Goal: Information Seeking & Learning: Check status

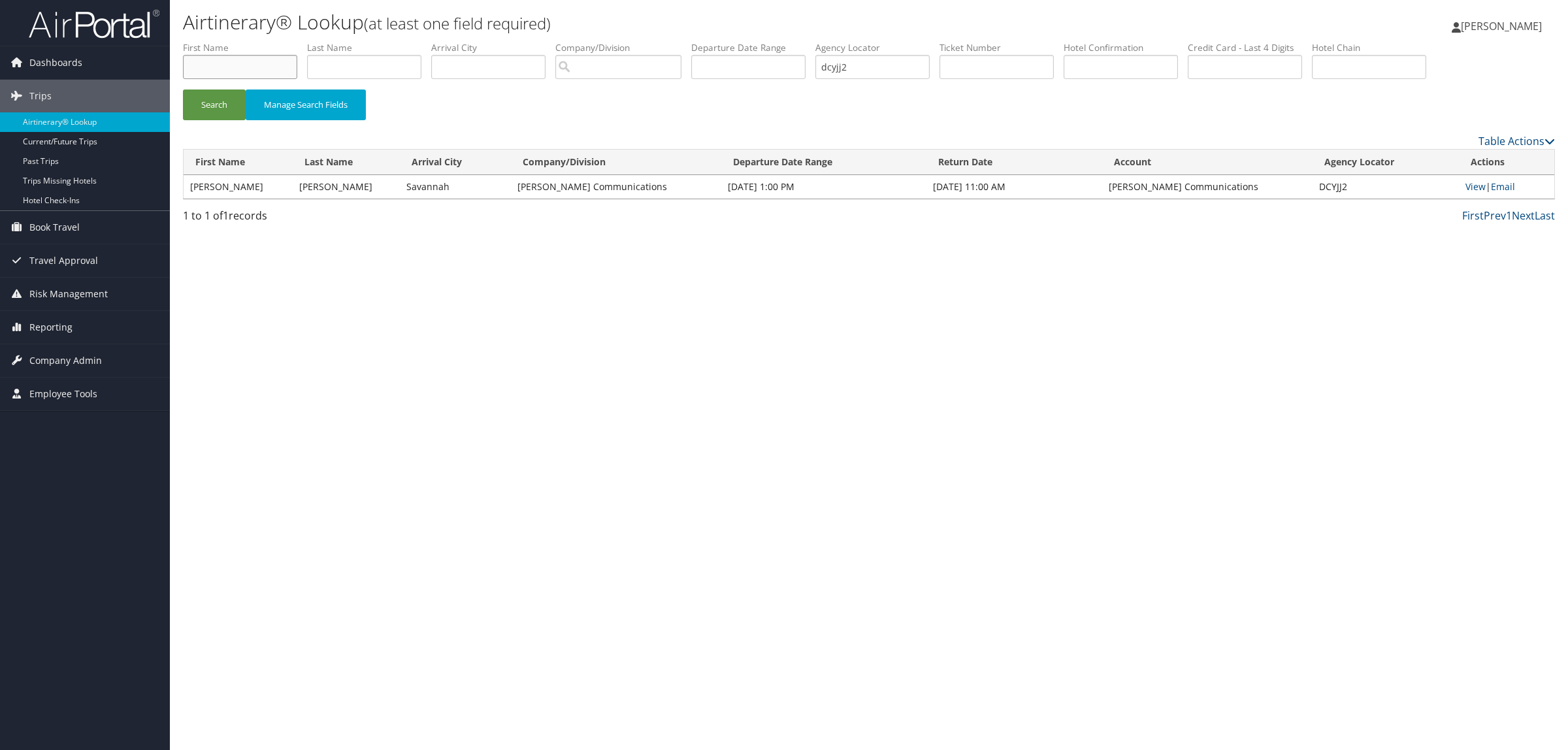
click at [277, 70] on input "text" at bounding box center [240, 67] width 115 height 24
type input "gerald"
type input "huerta"
click at [858, 60] on input "dcyjj2" at bounding box center [872, 67] width 115 height 24
drag, startPoint x: 891, startPoint y: 69, endPoint x: 560, endPoint y: 66, distance: 331.0
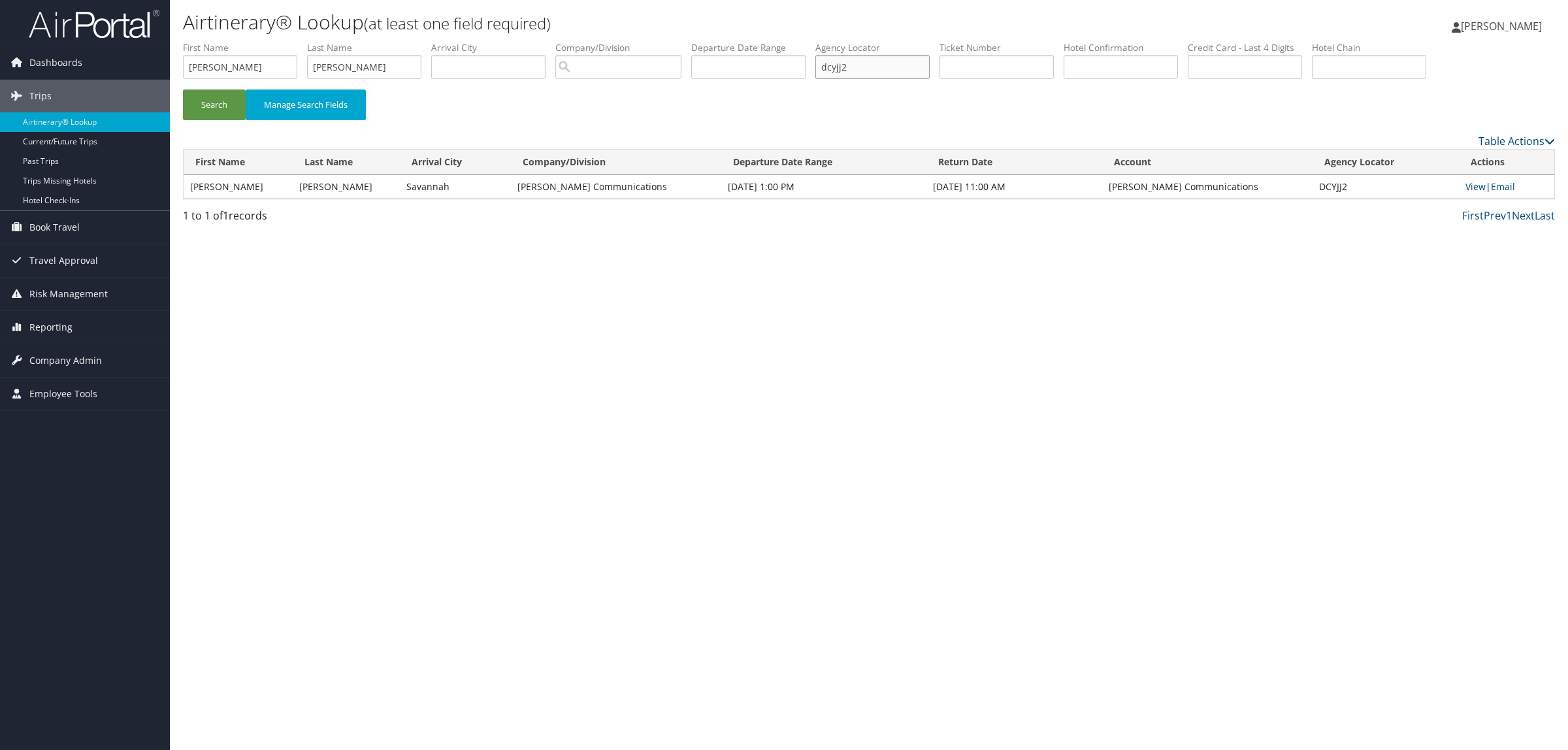
click at [560, 41] on ul "First Name gerald Last Name huerta Departure City Arrival City Company/Division…" at bounding box center [869, 41] width 1372 height 0
click at [183, 89] on button "Search" at bounding box center [214, 105] width 63 height 30
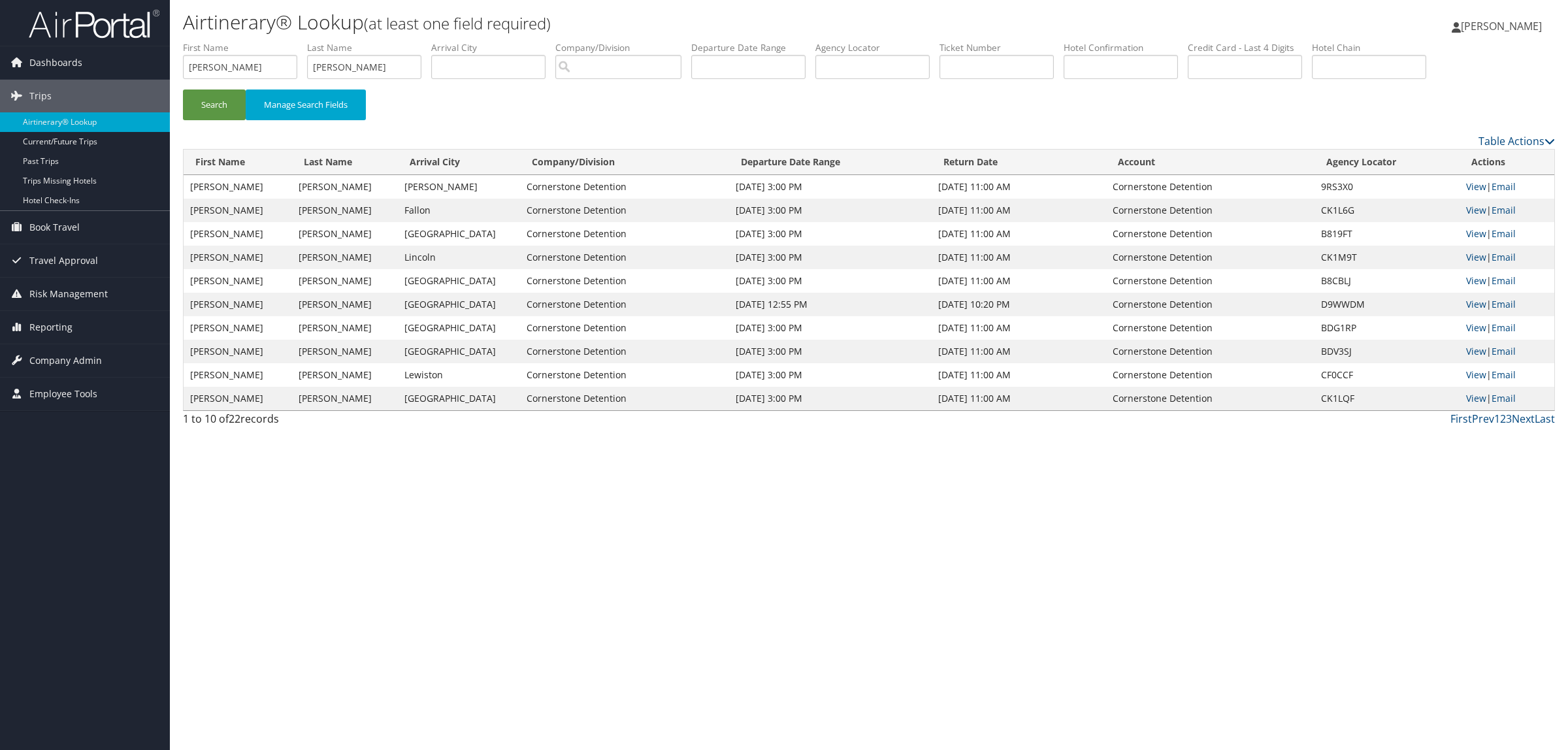
click at [752, 53] on label "Departure Date Range" at bounding box center [753, 48] width 124 height 13
click at [754, 60] on input "text" at bounding box center [748, 67] width 115 height 24
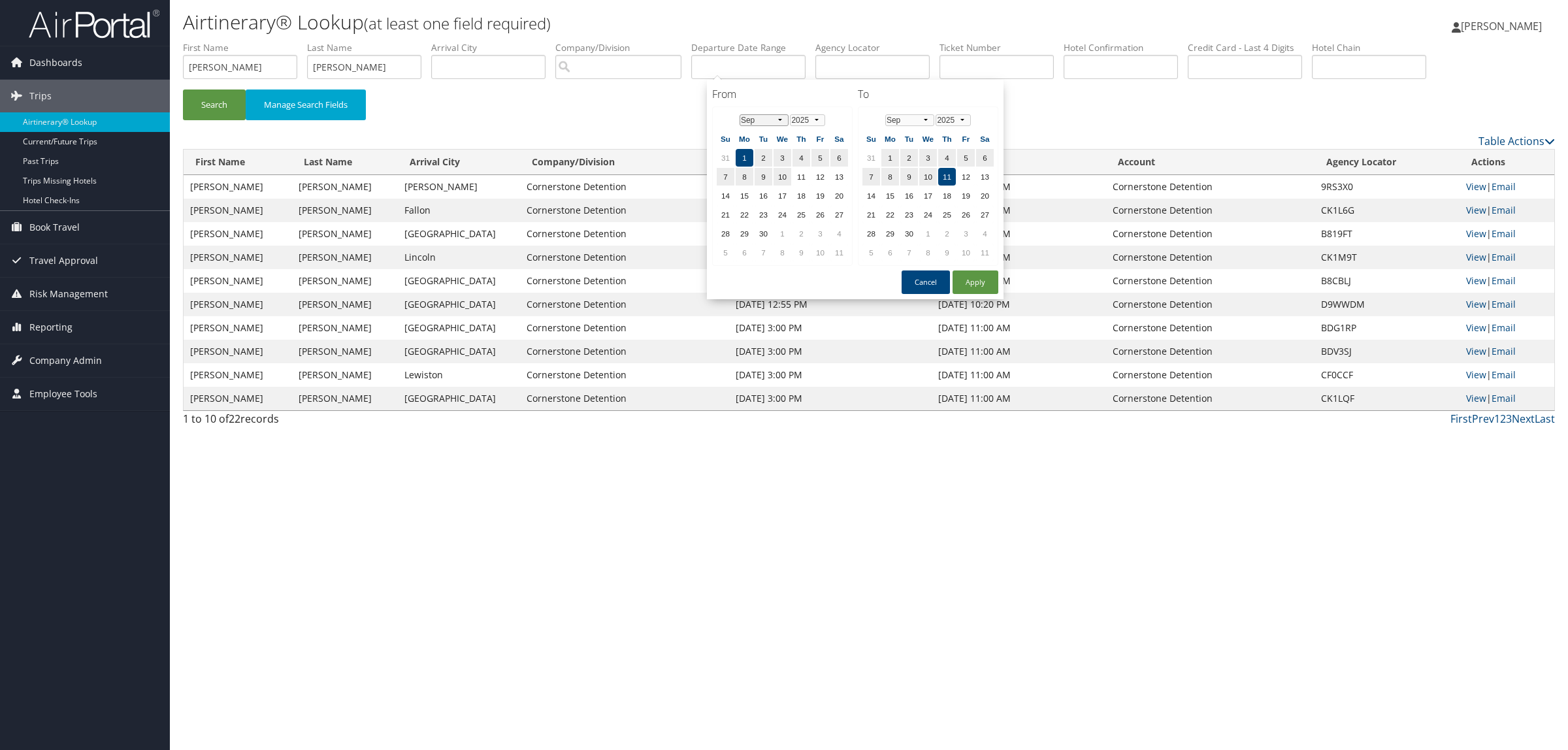
click at [763, 118] on select "Jan Feb Mar Apr May Jun Jul Aug Sep Oct Nov Dec" at bounding box center [764, 120] width 49 height 12
click at [833, 212] on td "26" at bounding box center [839, 214] width 18 height 18
click at [918, 115] on select "Jan Feb Mar Apr May Jun Jul Aug Sep Oct Nov Dec" at bounding box center [910, 120] width 49 height 12
click at [885, 115] on select "Jan Feb Mar Apr May Jun Jul Aug Sep Oct Nov Dec" at bounding box center [910, 120] width 49 height 12
click at [906, 230] on td "30" at bounding box center [909, 233] width 18 height 18
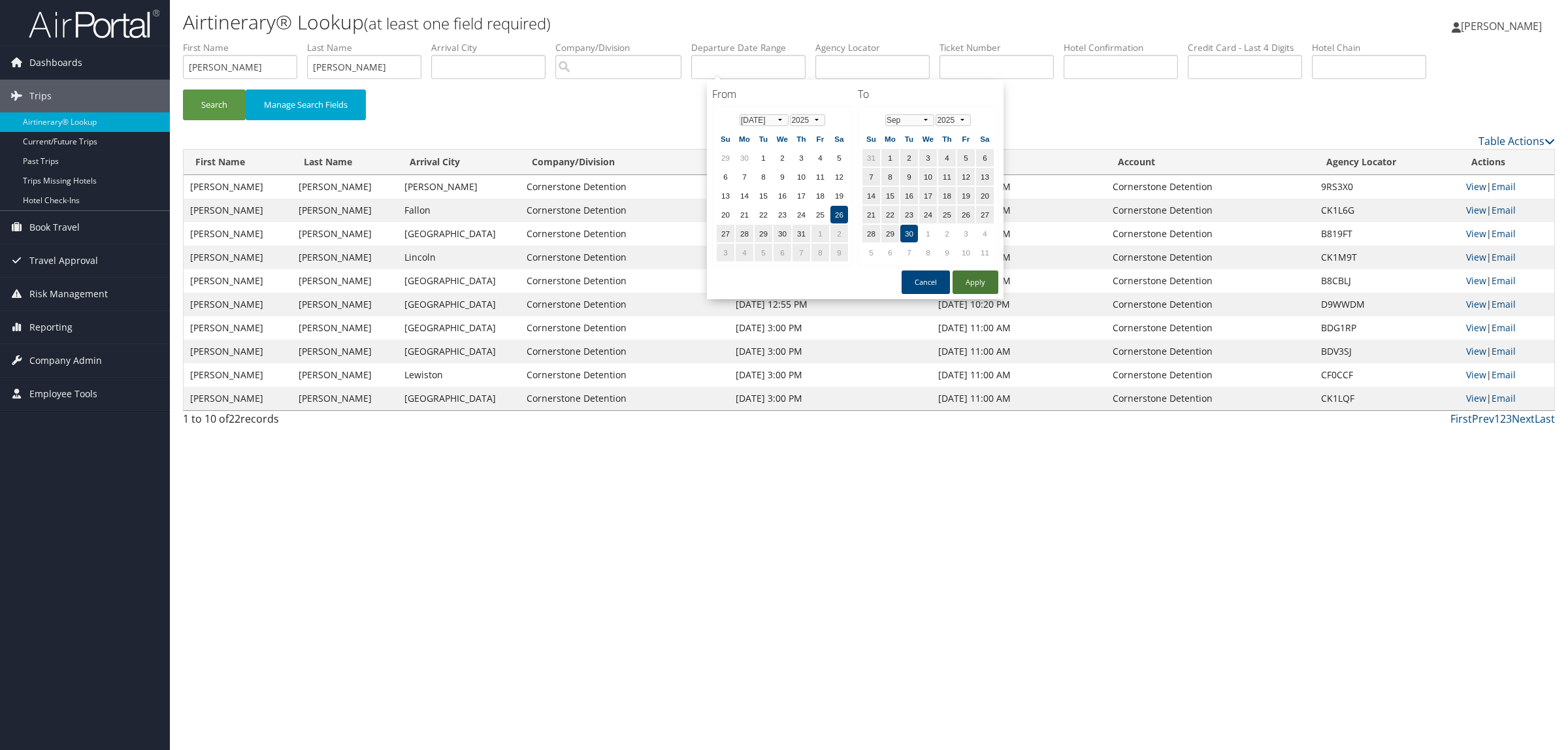
click at [968, 275] on button "Apply" at bounding box center [975, 282] width 46 height 24
type input "07/26/2025 - 09/30/2025"
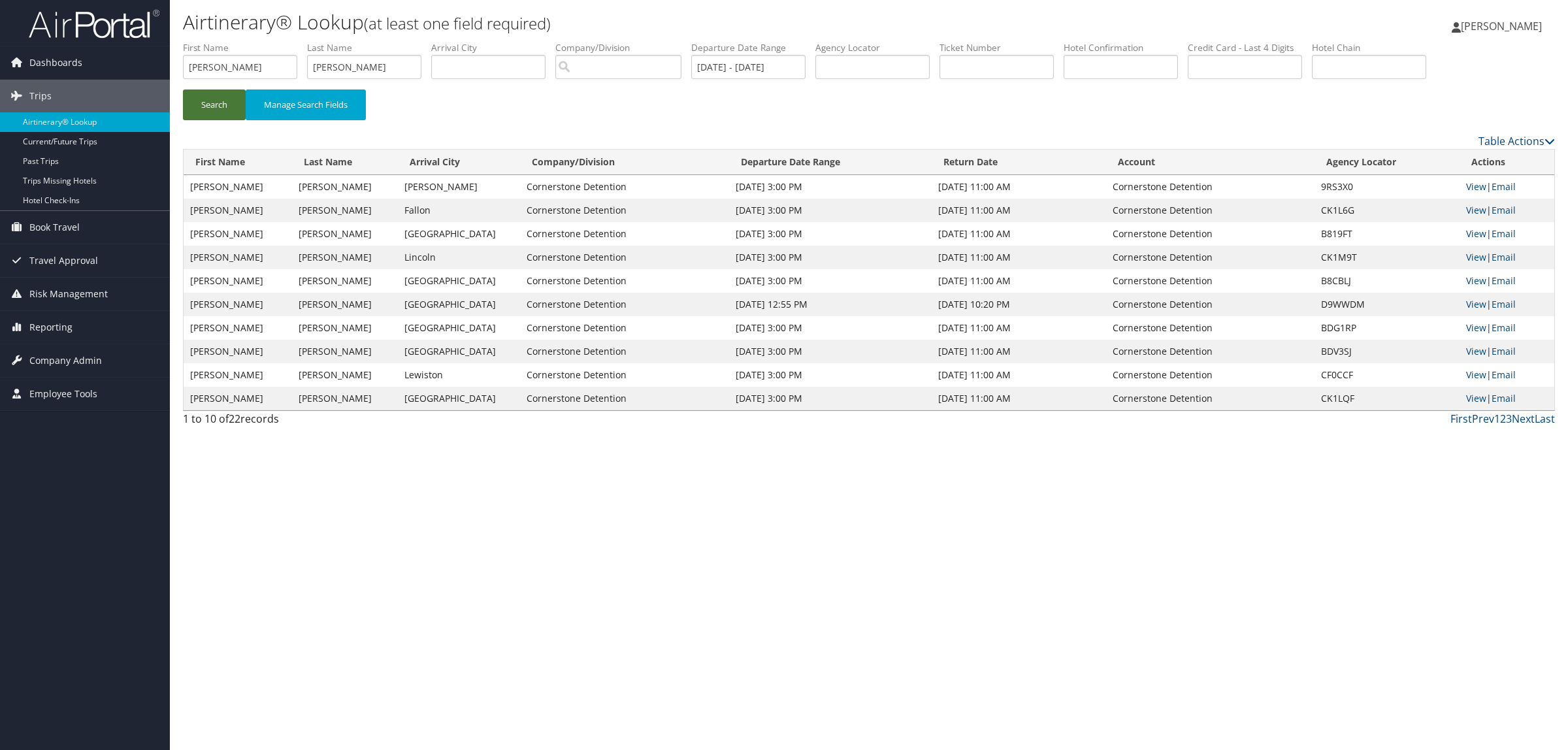
click at [196, 107] on button "Search" at bounding box center [214, 105] width 63 height 30
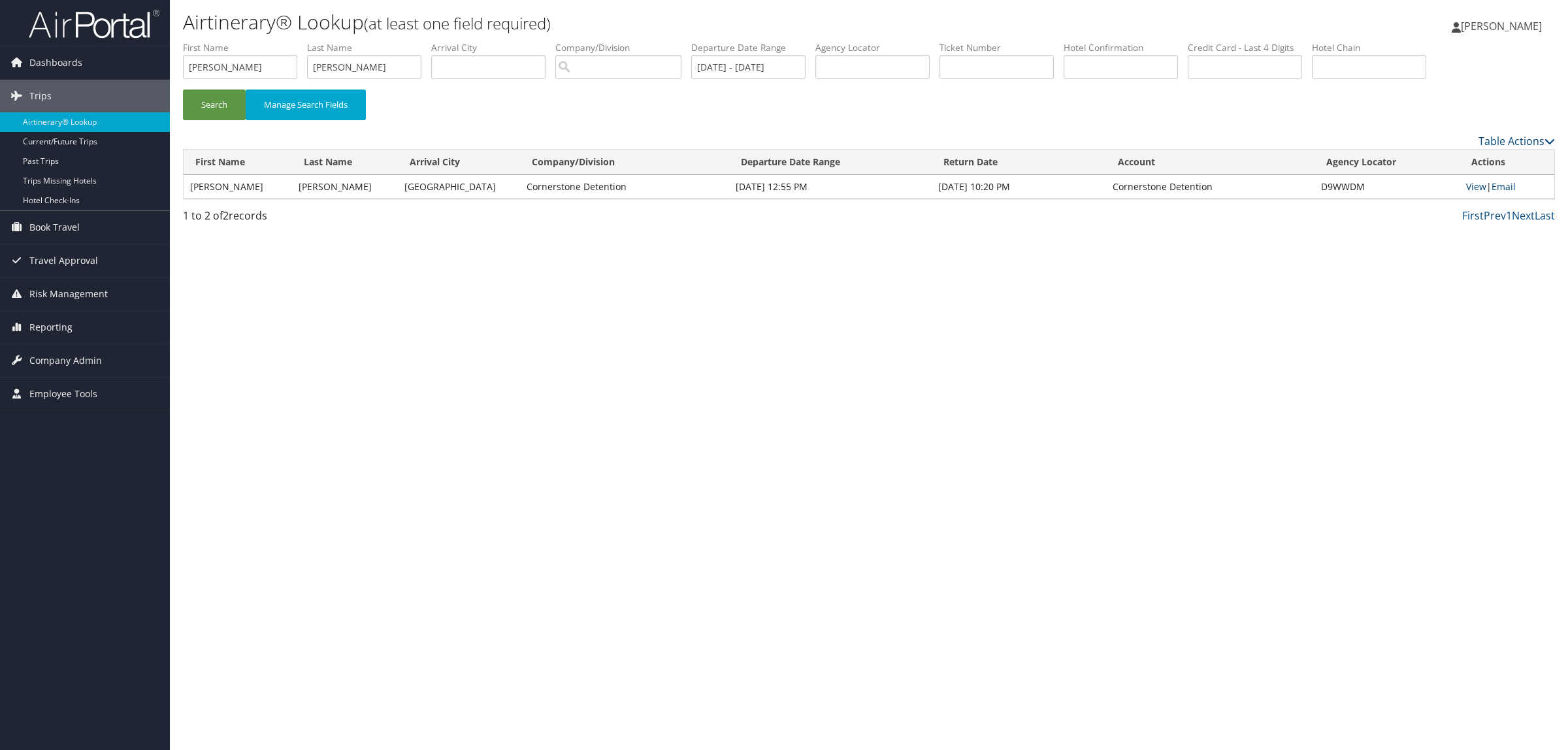
click at [1471, 187] on link "View" at bounding box center [1476, 186] width 21 height 13
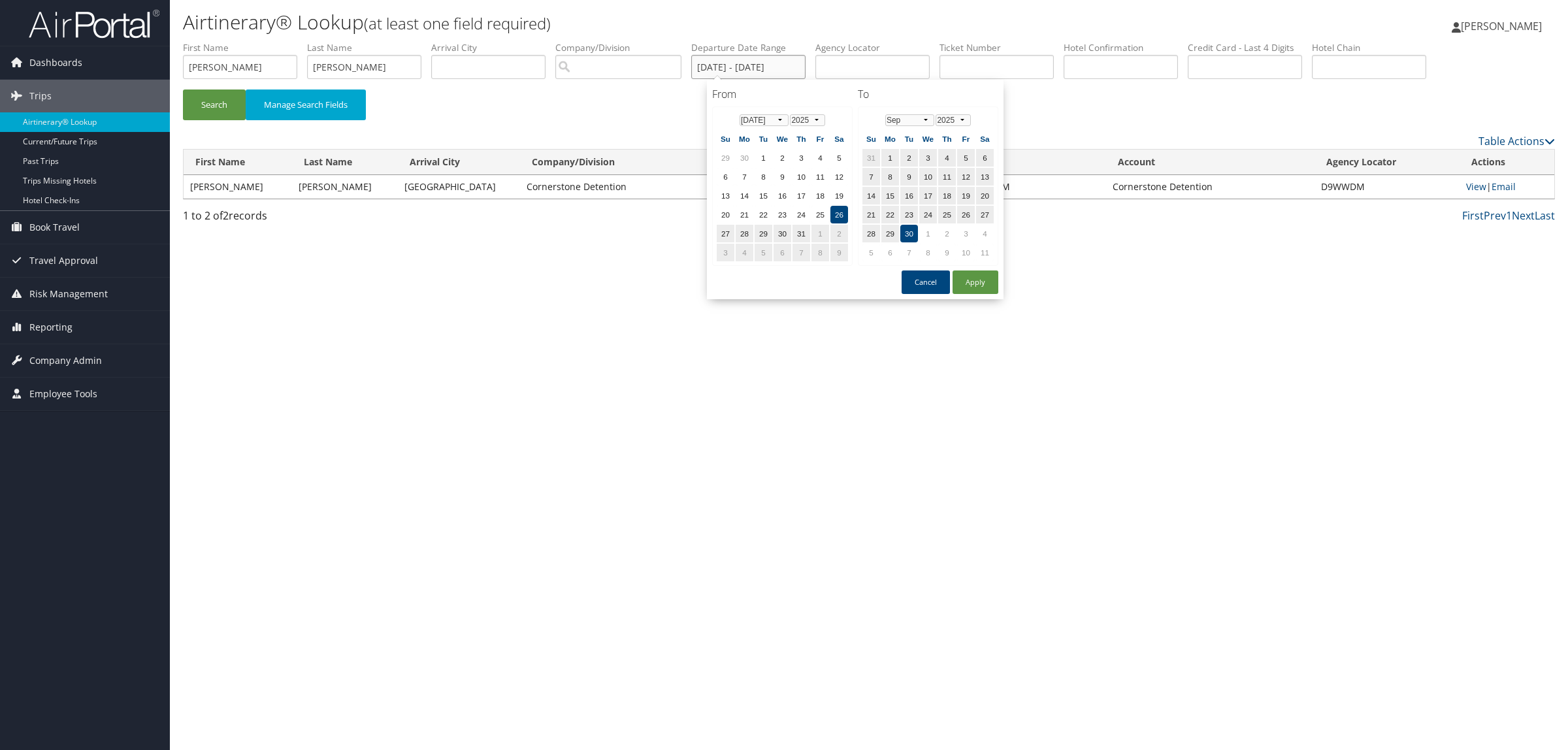
drag, startPoint x: 712, startPoint y: 70, endPoint x: 1018, endPoint y: 87, distance: 306.5
click at [1018, 41] on ul "First Name gerald Last Name huerta Departure City Arrival City Company/Division…" at bounding box center [869, 41] width 1372 height 0
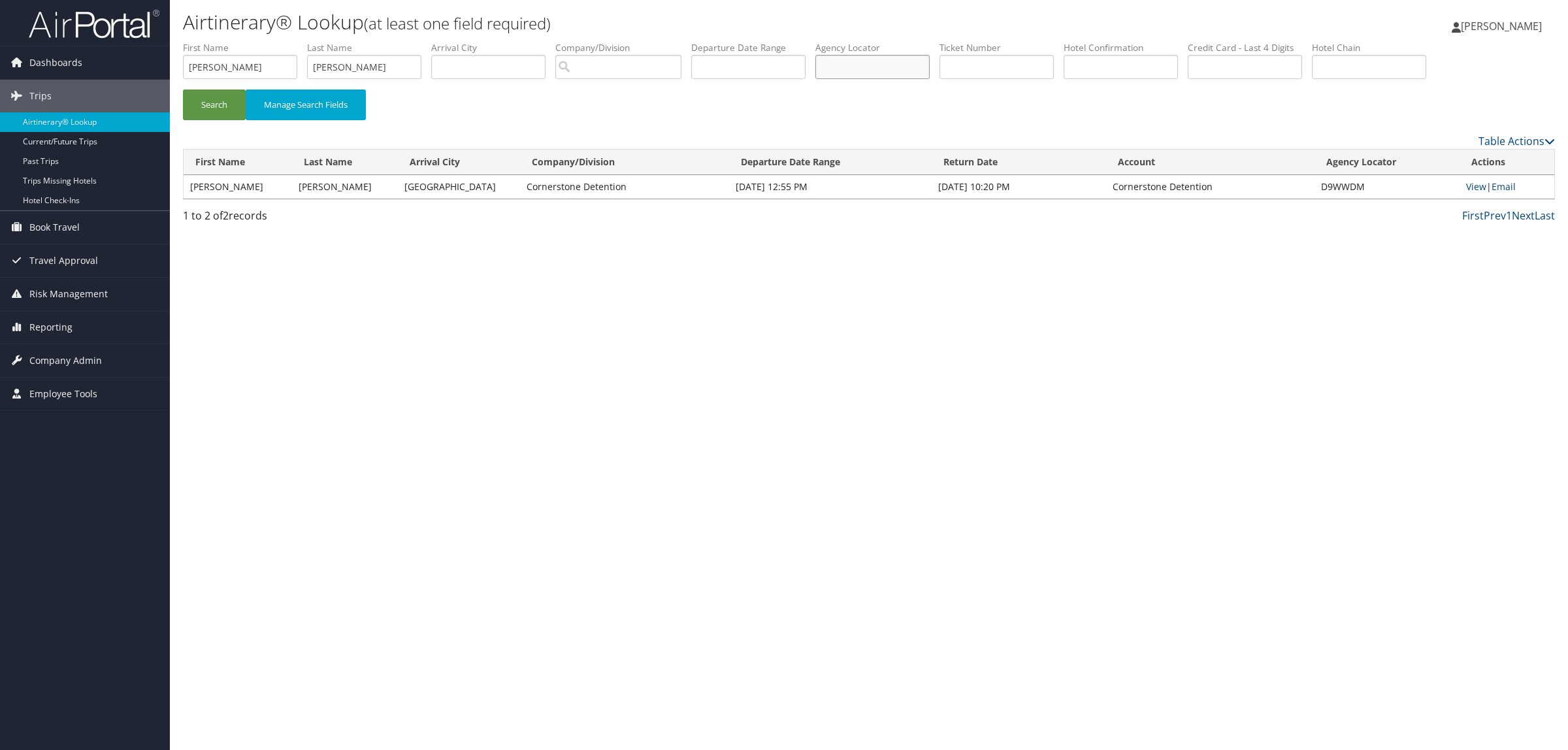
click at [894, 62] on input "text" at bounding box center [872, 67] width 115 height 24
paste input "CK1M9T"
click at [193, 85] on li "First Name gerald" at bounding box center [244, 65] width 124 height 48
click at [219, 113] on button "Search" at bounding box center [214, 105] width 63 height 30
click at [1474, 184] on link "View" at bounding box center [1475, 186] width 21 height 13
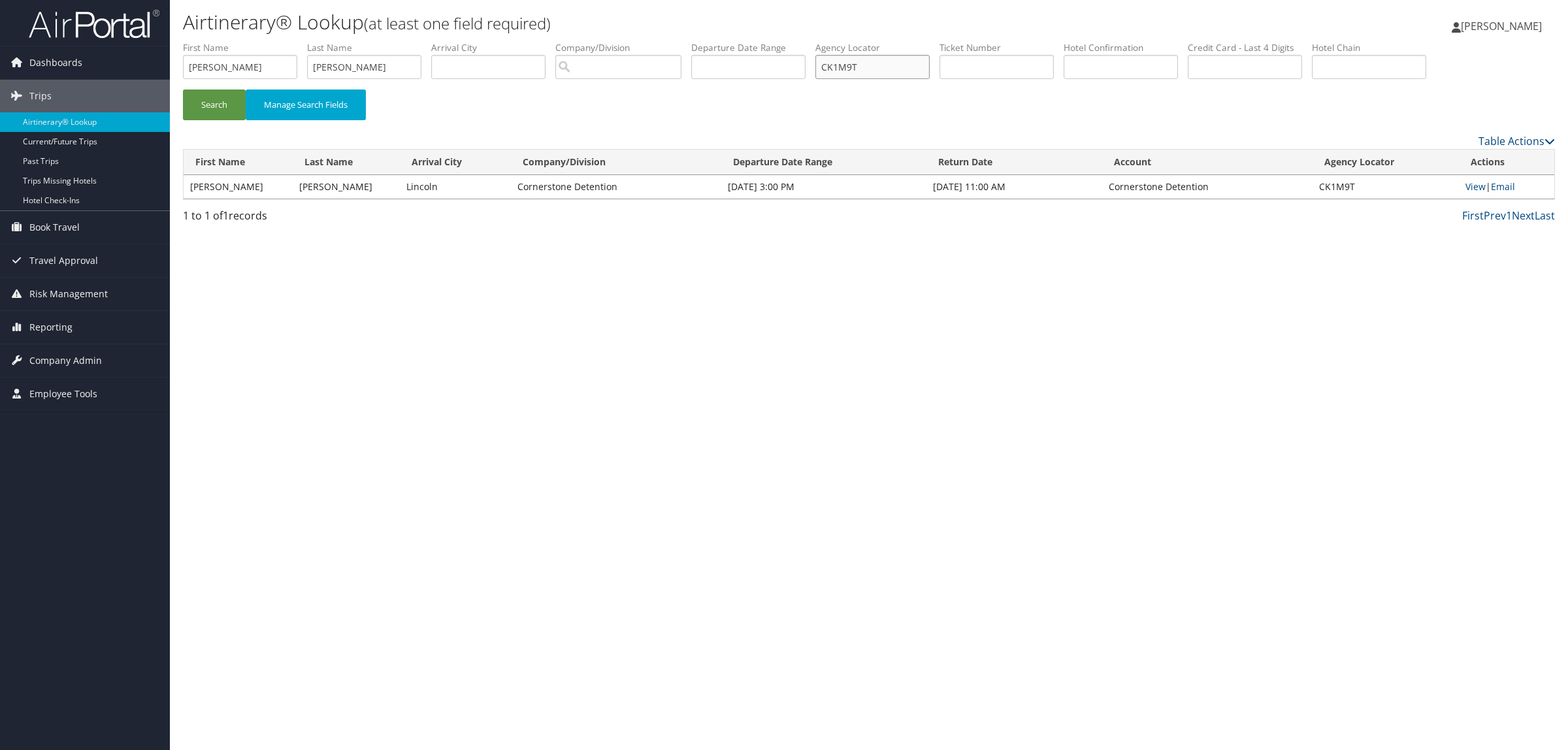
drag, startPoint x: 863, startPoint y: 70, endPoint x: 706, endPoint y: 77, distance: 157.2
click at [719, 41] on ul "First Name gerald Last Name huerta Departure City Arrival City Company/Division…" at bounding box center [869, 41] width 1372 height 0
paste input "DCZKMJ"
type input "DCZKMJ"
drag, startPoint x: 341, startPoint y: 68, endPoint x: 206, endPoint y: 66, distance: 135.0
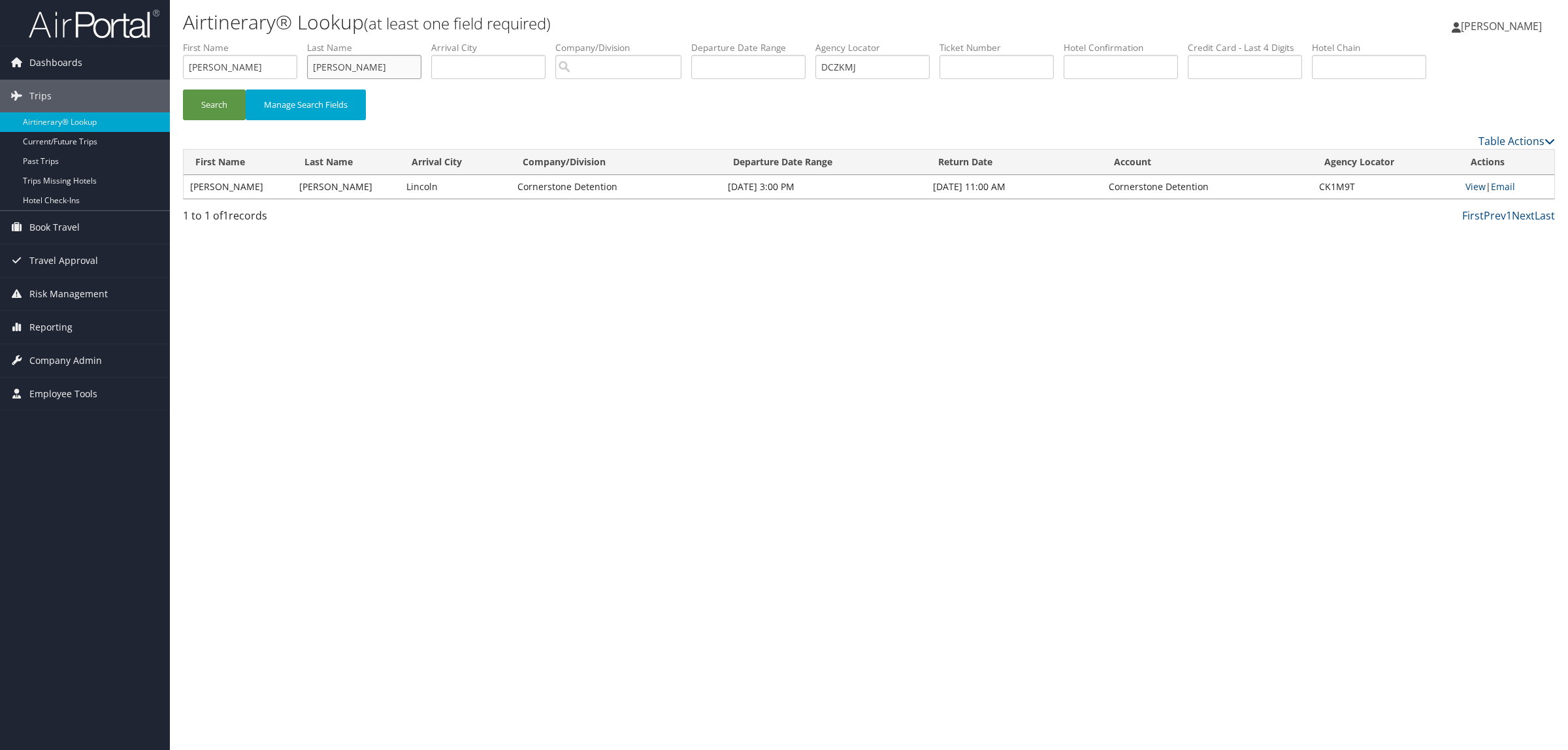
click at [206, 41] on ul "First Name gerald Last Name huerta Departure City Arrival City Company/Division…" at bounding box center [869, 41] width 1372 height 0
drag, startPoint x: 225, startPoint y: 66, endPoint x: 132, endPoint y: 66, distance: 93.0
click at [132, 66] on div "Dashboards AirPortal 360™ (Manager) AirPortal 360™ (Agent) My Travel Dashboard …" at bounding box center [784, 375] width 1568 height 750
click at [222, 109] on button "Search" at bounding box center [214, 105] width 63 height 30
click at [1471, 187] on link "View" at bounding box center [1478, 186] width 21 height 13
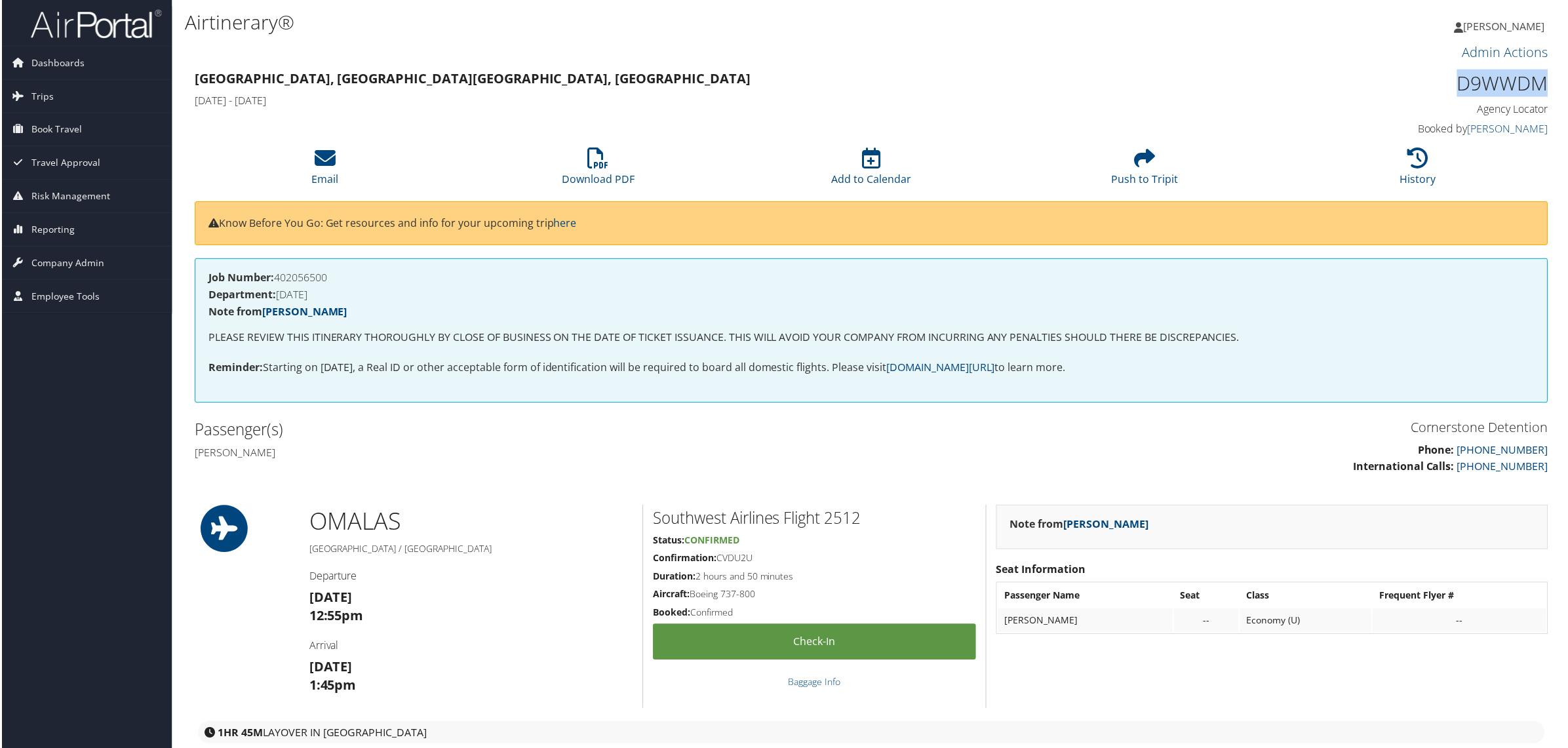
drag, startPoint x: 1440, startPoint y: 76, endPoint x: 1548, endPoint y: 74, distance: 108.0
click at [1548, 74] on div "D9WWDM Agency Locator Agency Locator D9WWDM Booked by Linda Pearson Booked by L…" at bounding box center [1388, 104] width 344 height 74
copy h1 "D9WWDM"
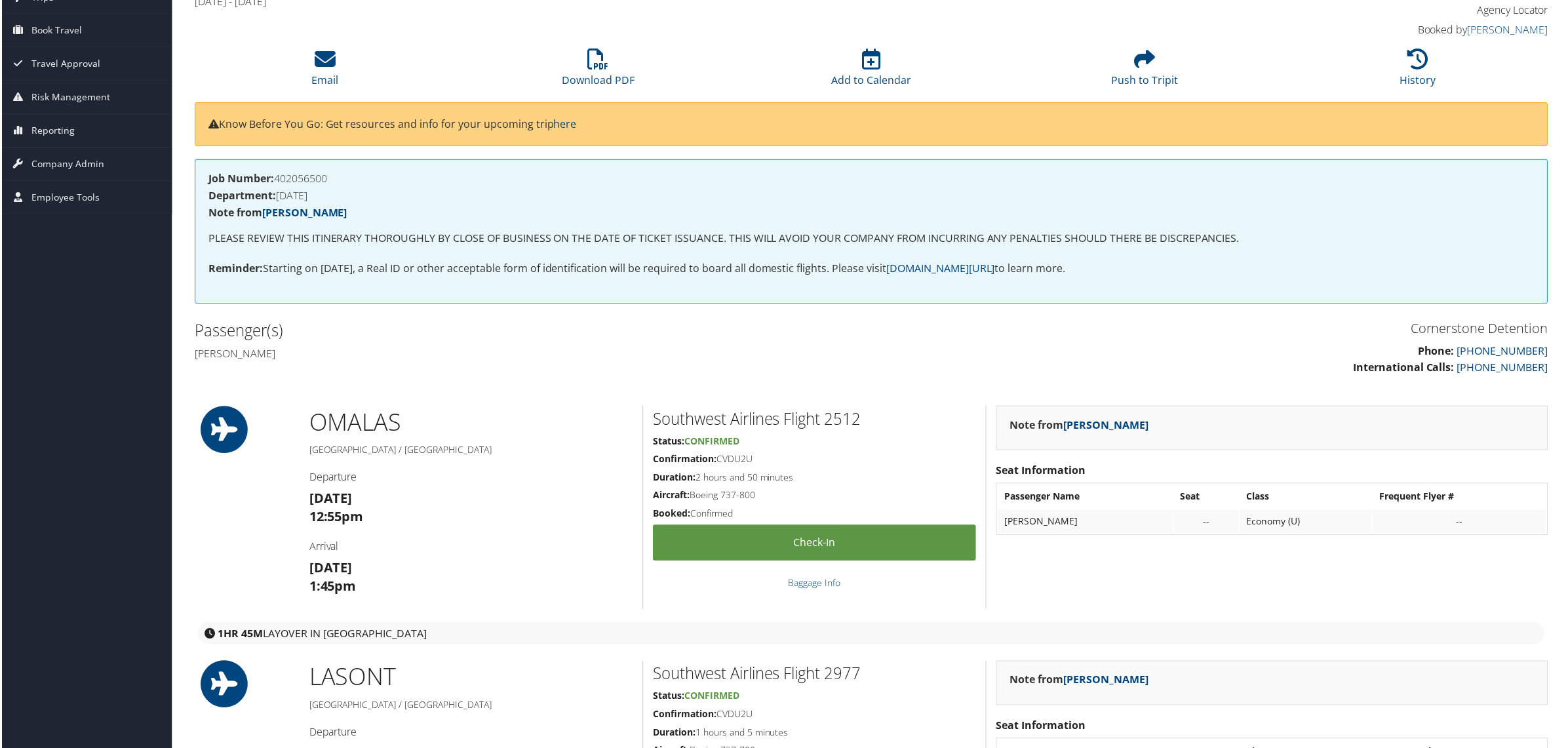
scroll to position [164, 0]
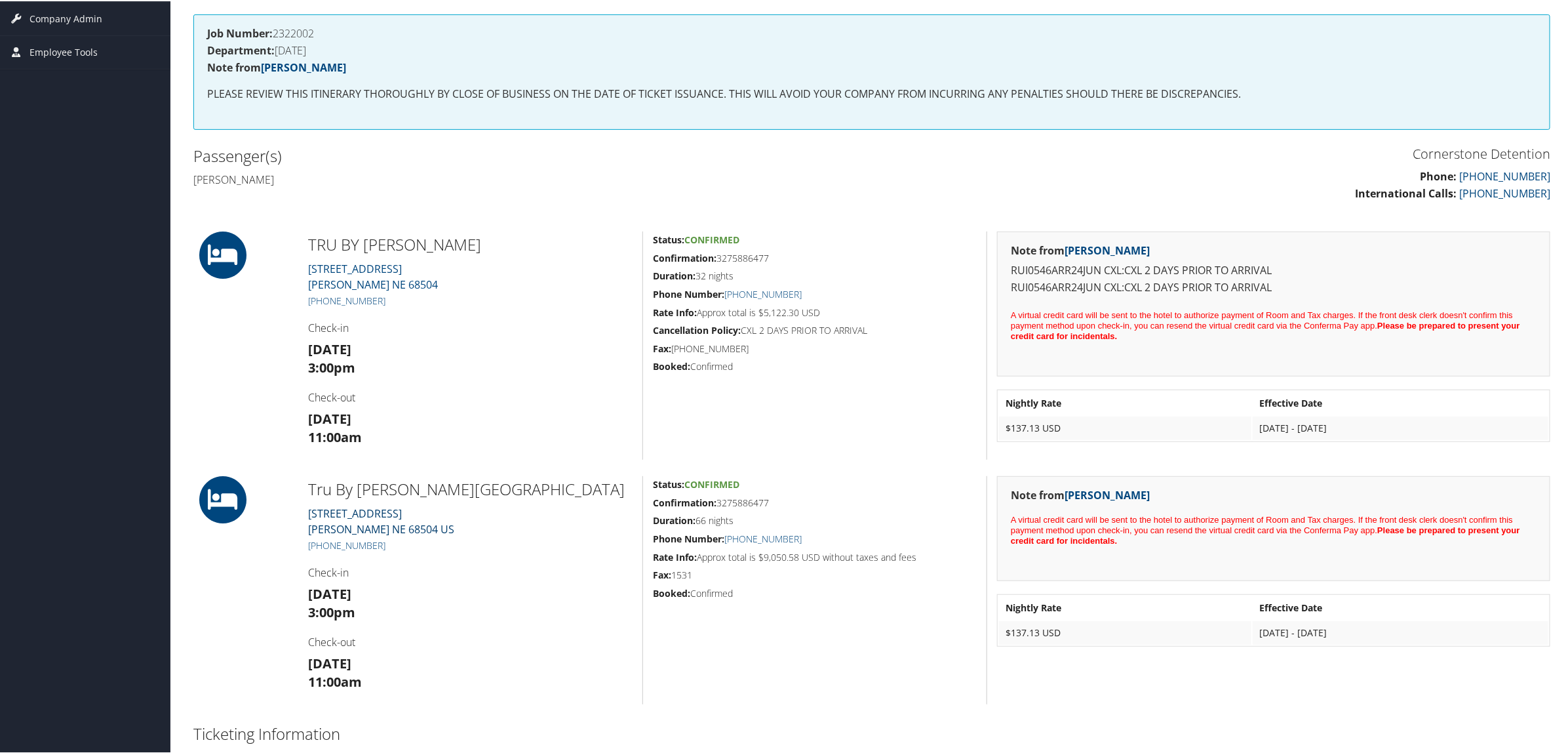
scroll to position [492, 0]
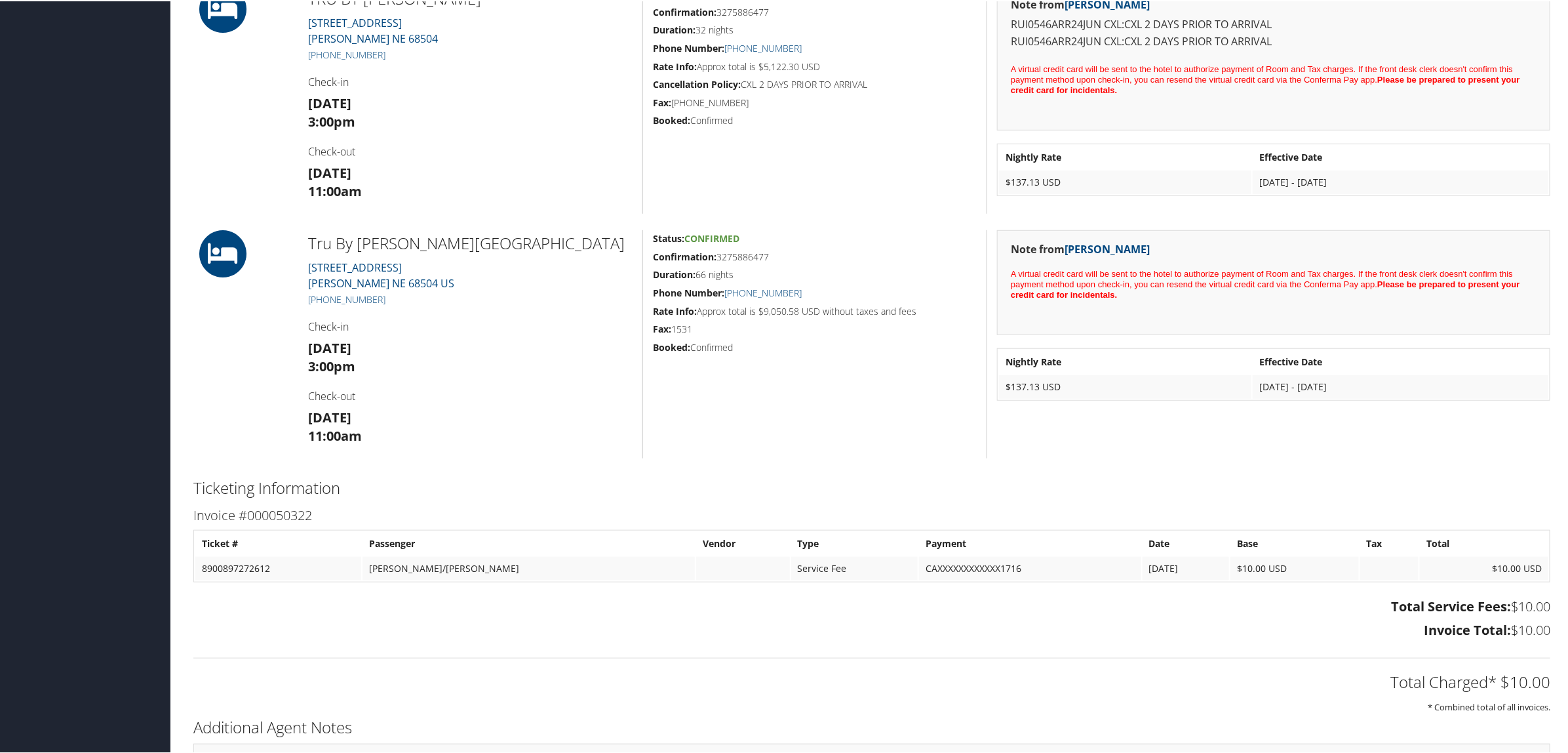
drag, startPoint x: 390, startPoint y: 296, endPoint x: 326, endPoint y: 304, distance: 64.5
click at [322, 304] on h5 "+1 (531) 248-3500" at bounding box center [470, 298] width 324 height 13
copy link "531) 248-3500"
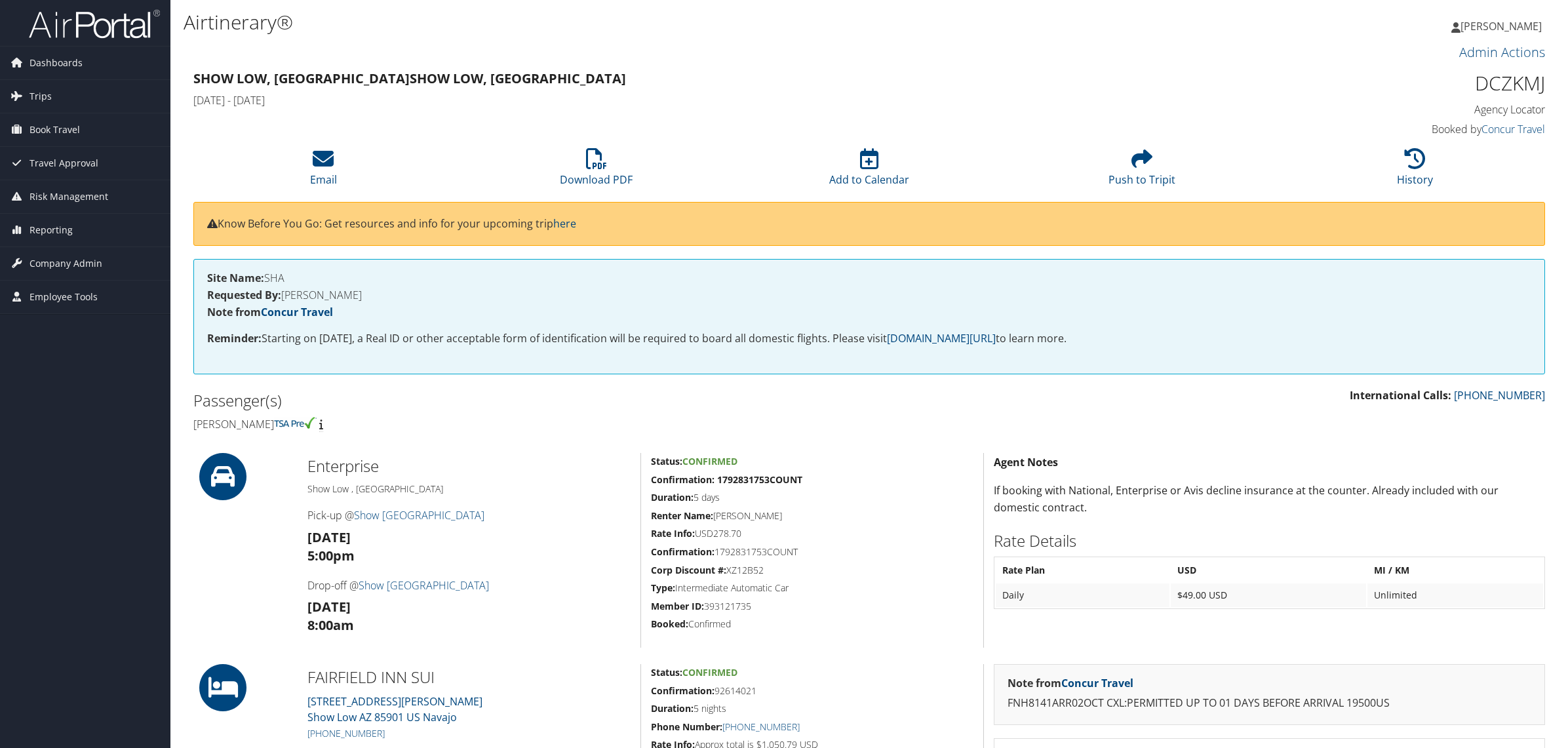
scroll to position [246, 0]
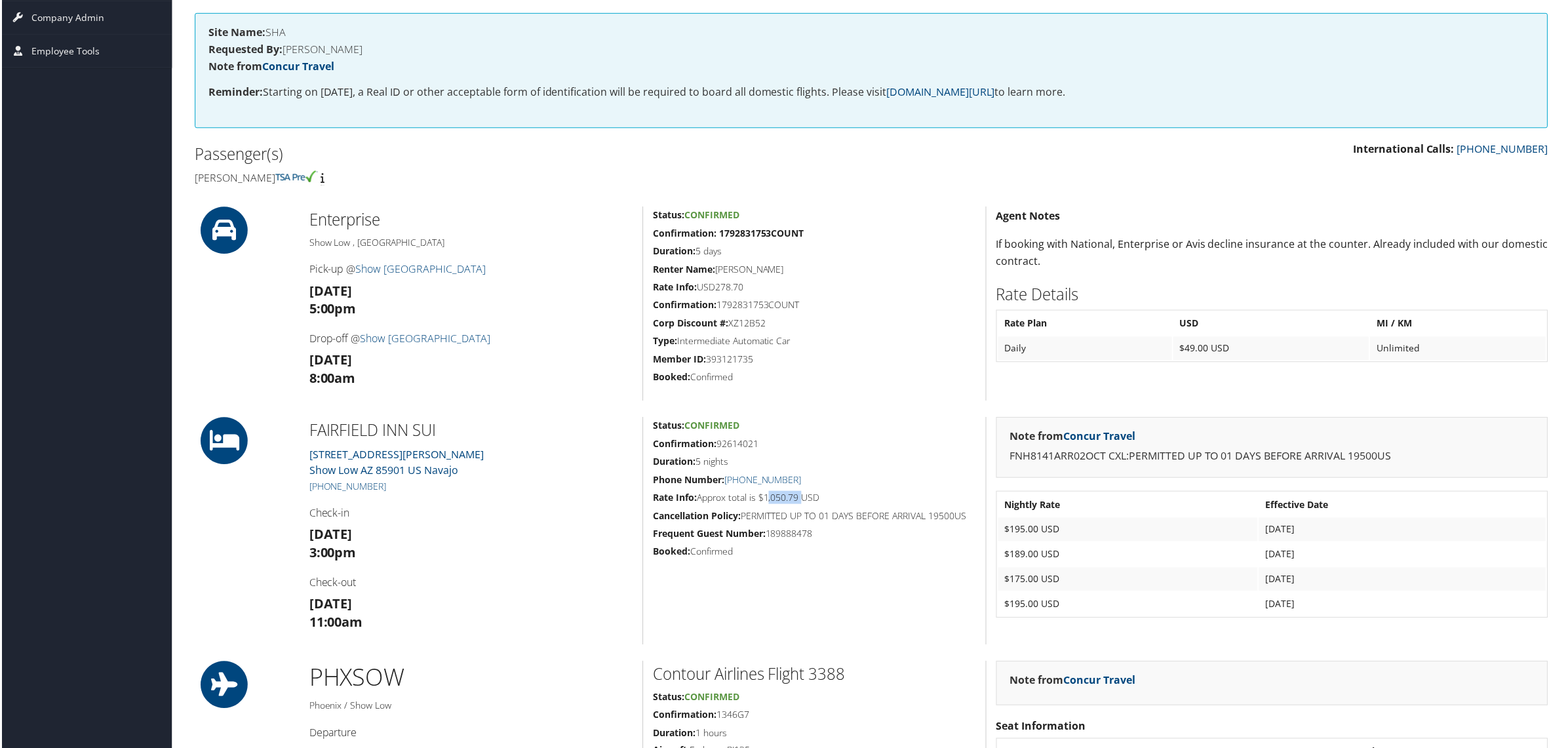
drag, startPoint x: 765, startPoint y: 499, endPoint x: 801, endPoint y: 498, distance: 36.0
click at [801, 498] on h5 "Rate Info: Approx total is $1,050.79 USD" at bounding box center [815, 499] width 324 height 13
copy h5 "1,050.79"
drag, startPoint x: 195, startPoint y: 179, endPoint x: 302, endPoint y: 178, distance: 107.0
click at [302, 178] on h4 "Laura Edgerleygibb" at bounding box center [528, 179] width 668 height 15
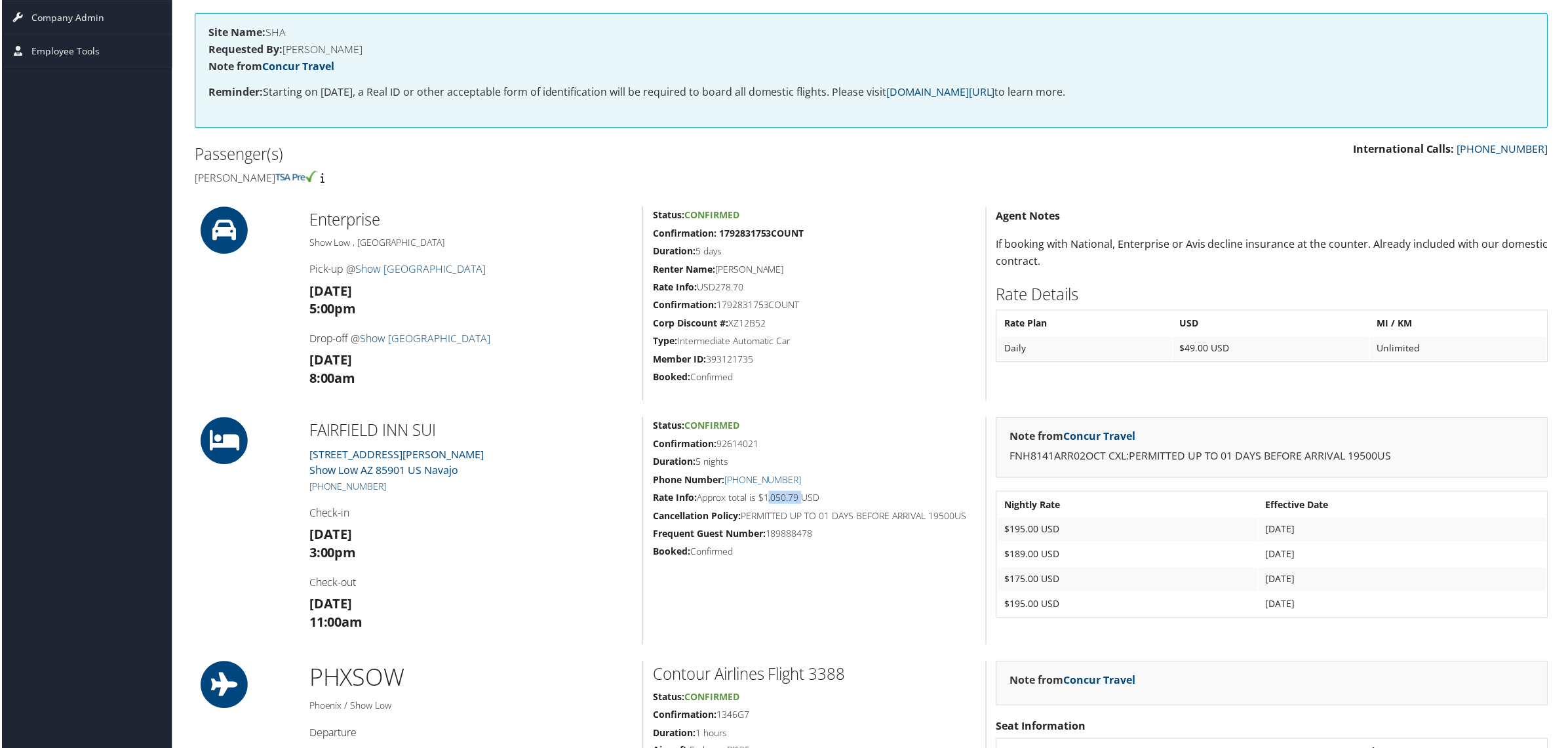
copy h4 "Laura Edgerleygibb"
drag, startPoint x: 308, startPoint y: 433, endPoint x: 440, endPoint y: 432, distance: 132.0
click at [440, 432] on h2 "FAIRFIELD INN SUI" at bounding box center [470, 431] width 324 height 23
copy h2 "FAIRFIELD INN SUI"
drag, startPoint x: 716, startPoint y: 446, endPoint x: 758, endPoint y: 446, distance: 42.0
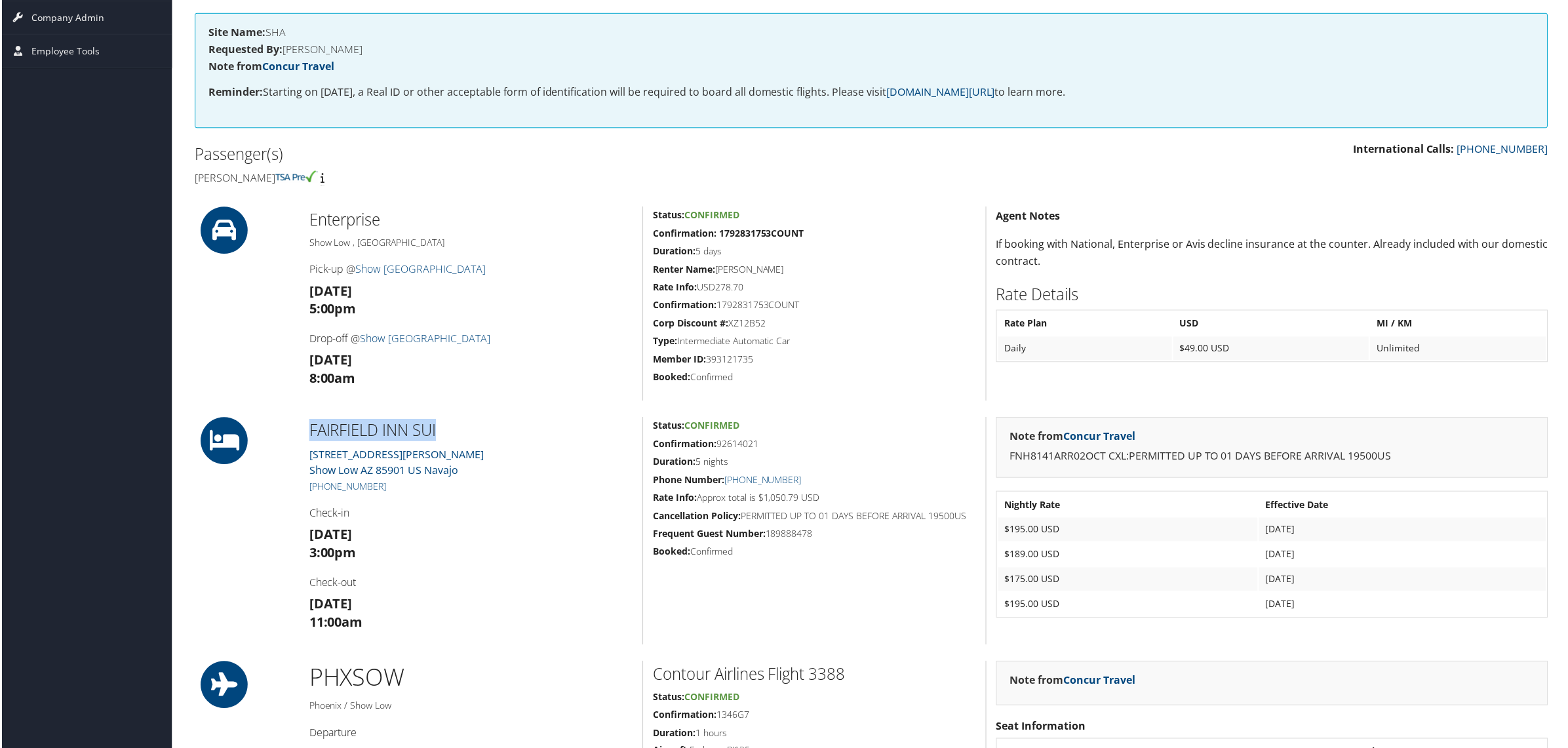
click at [758, 446] on h5 "Confirmation: 92614021" at bounding box center [815, 445] width 324 height 13
copy h5 "92614021"
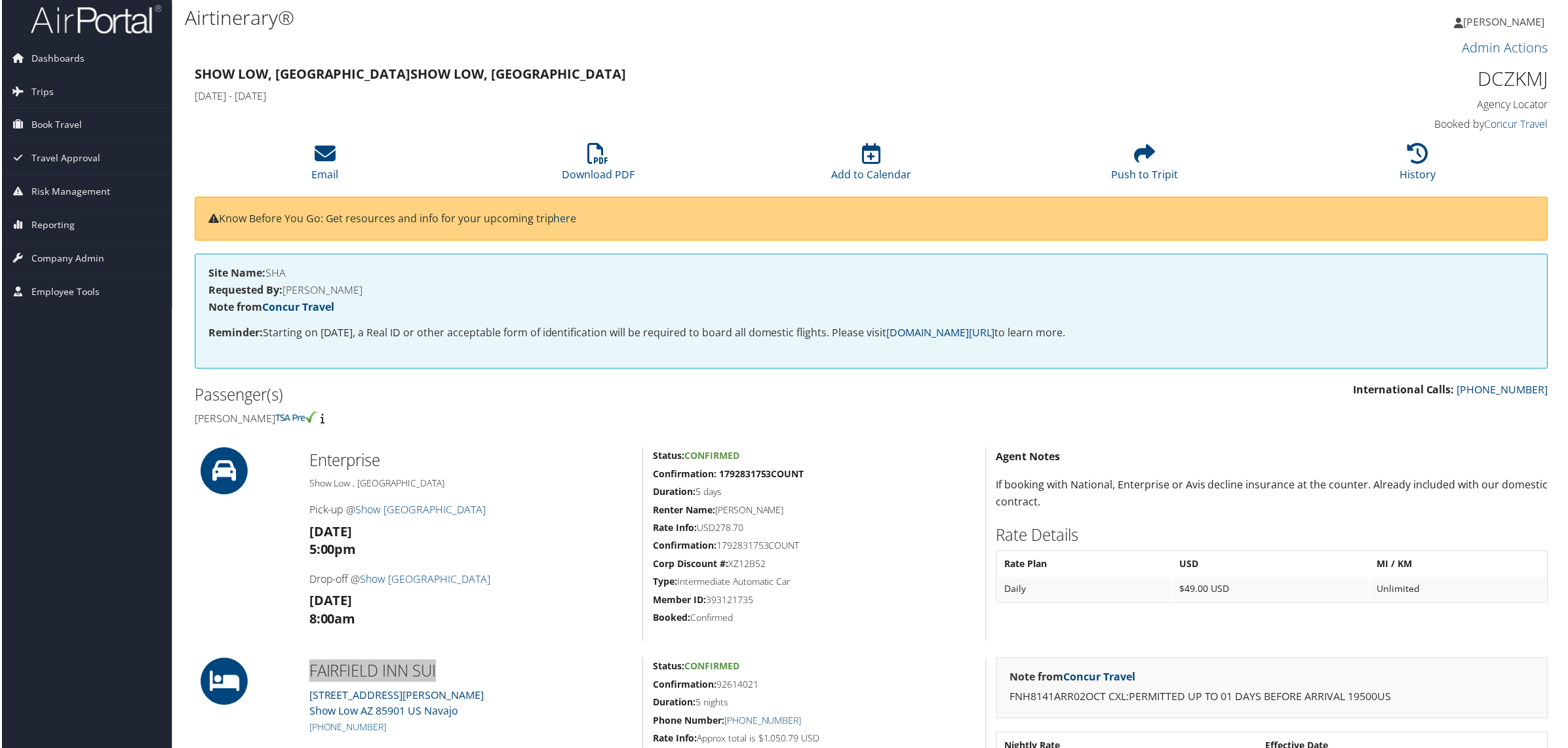
scroll to position [0, 0]
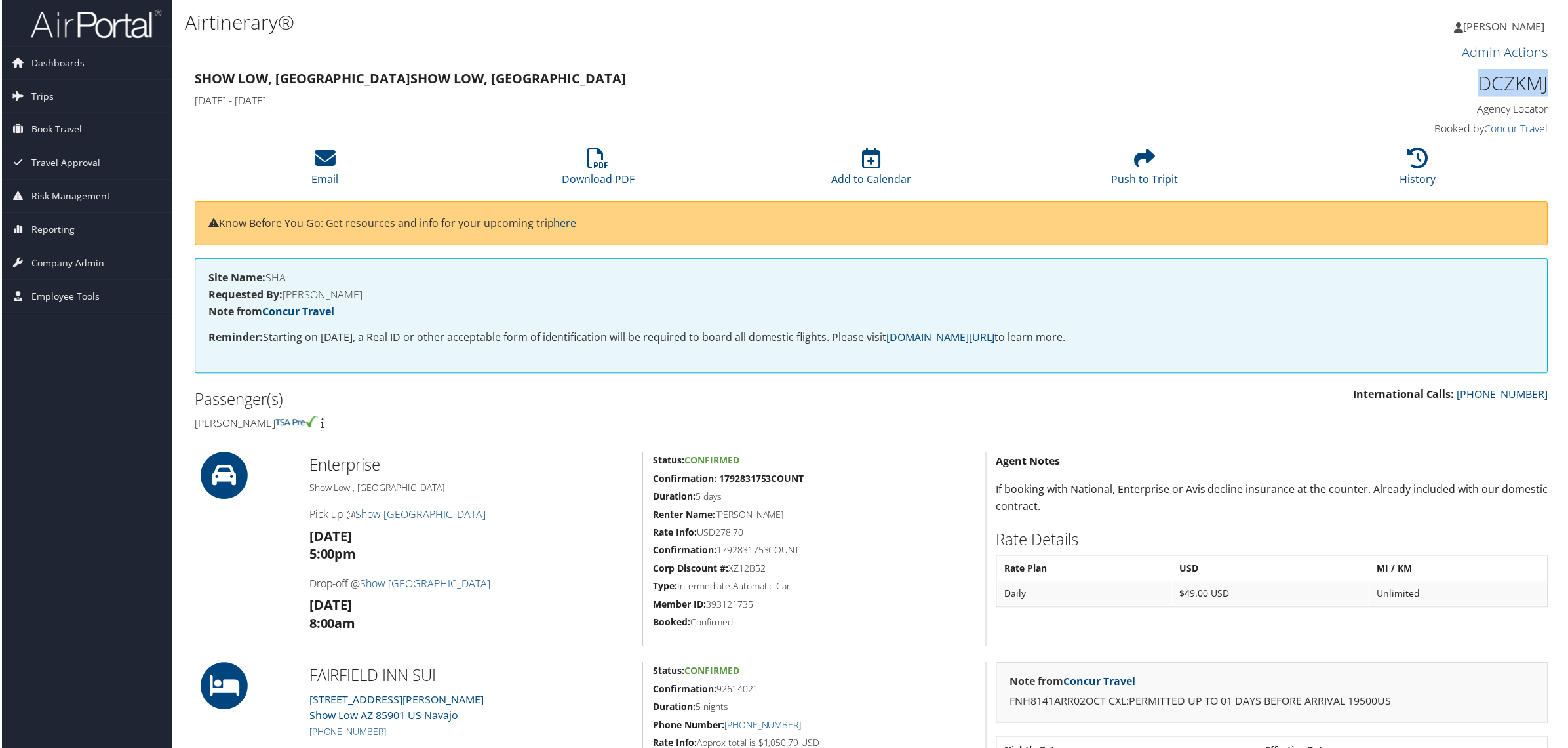
drag, startPoint x: 1475, startPoint y: 86, endPoint x: 1549, endPoint y: 85, distance: 74.0
click at [1549, 85] on div "DCZKMJ Agency Locator Agency Locator DCZKMJ Booked by Concur Travel Booked by C…" at bounding box center [1388, 104] width 344 height 74
copy h1 "DCZKMJ"
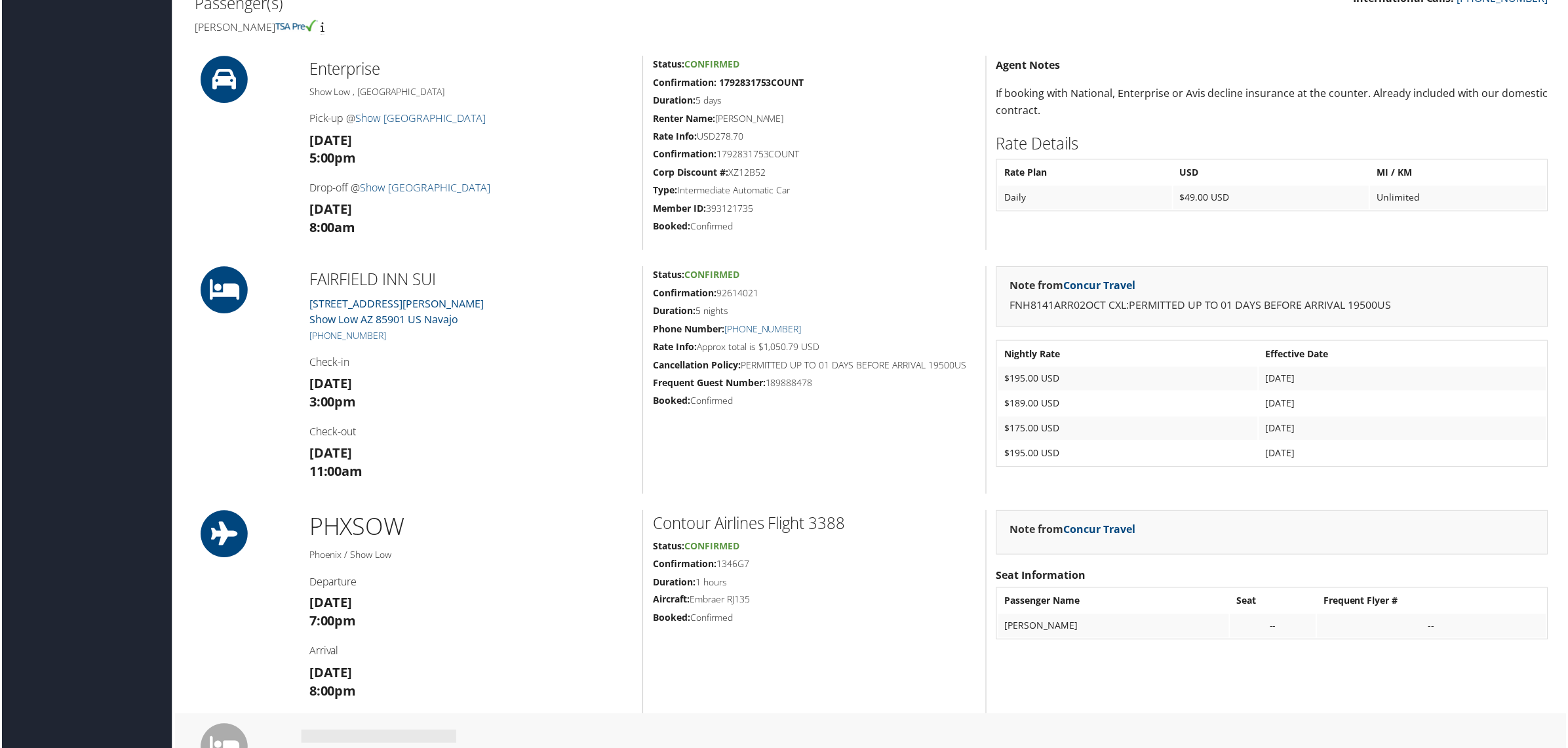
scroll to position [492, 0]
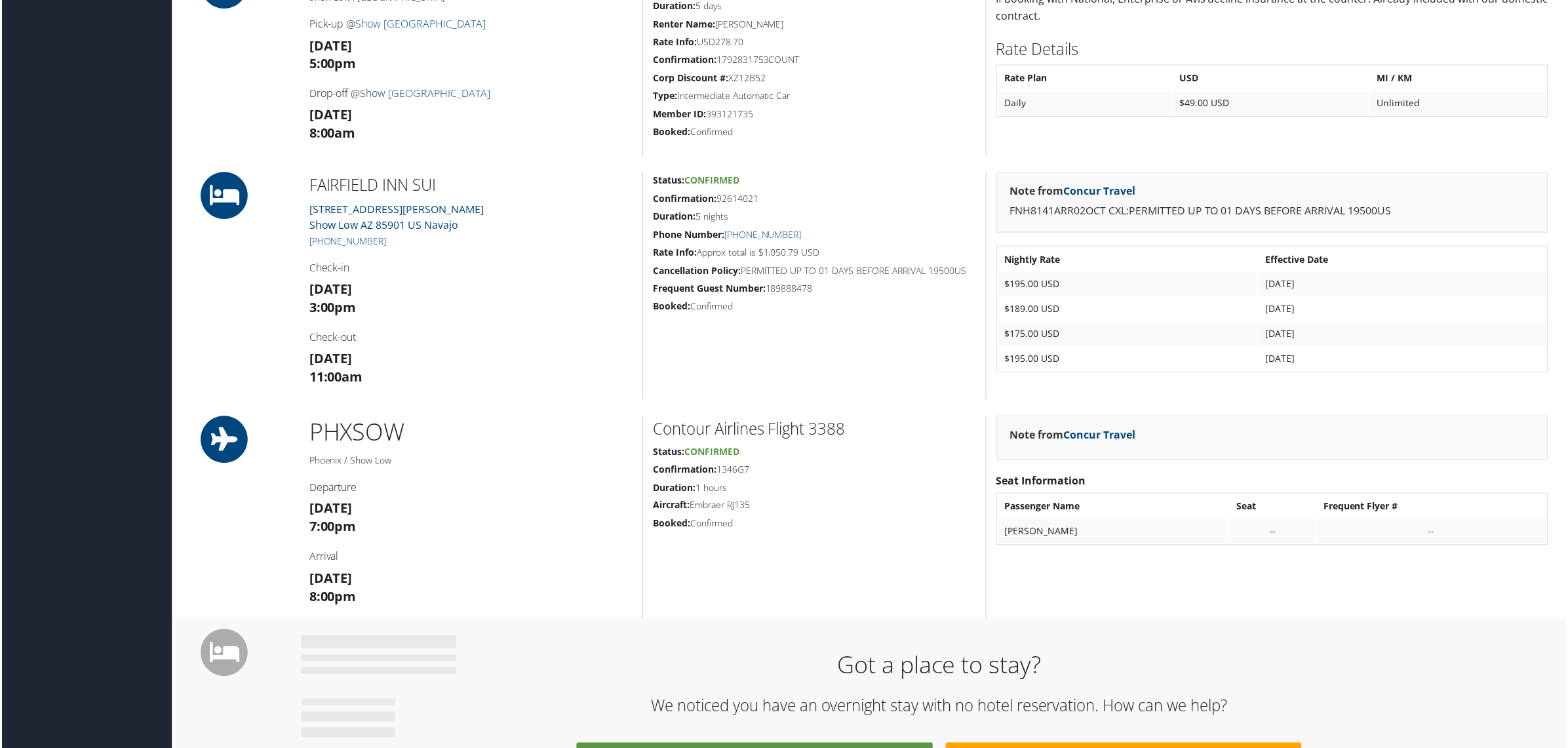
click at [534, 657] on h1 "Got a place to stay?" at bounding box center [940, 666] width 1260 height 33
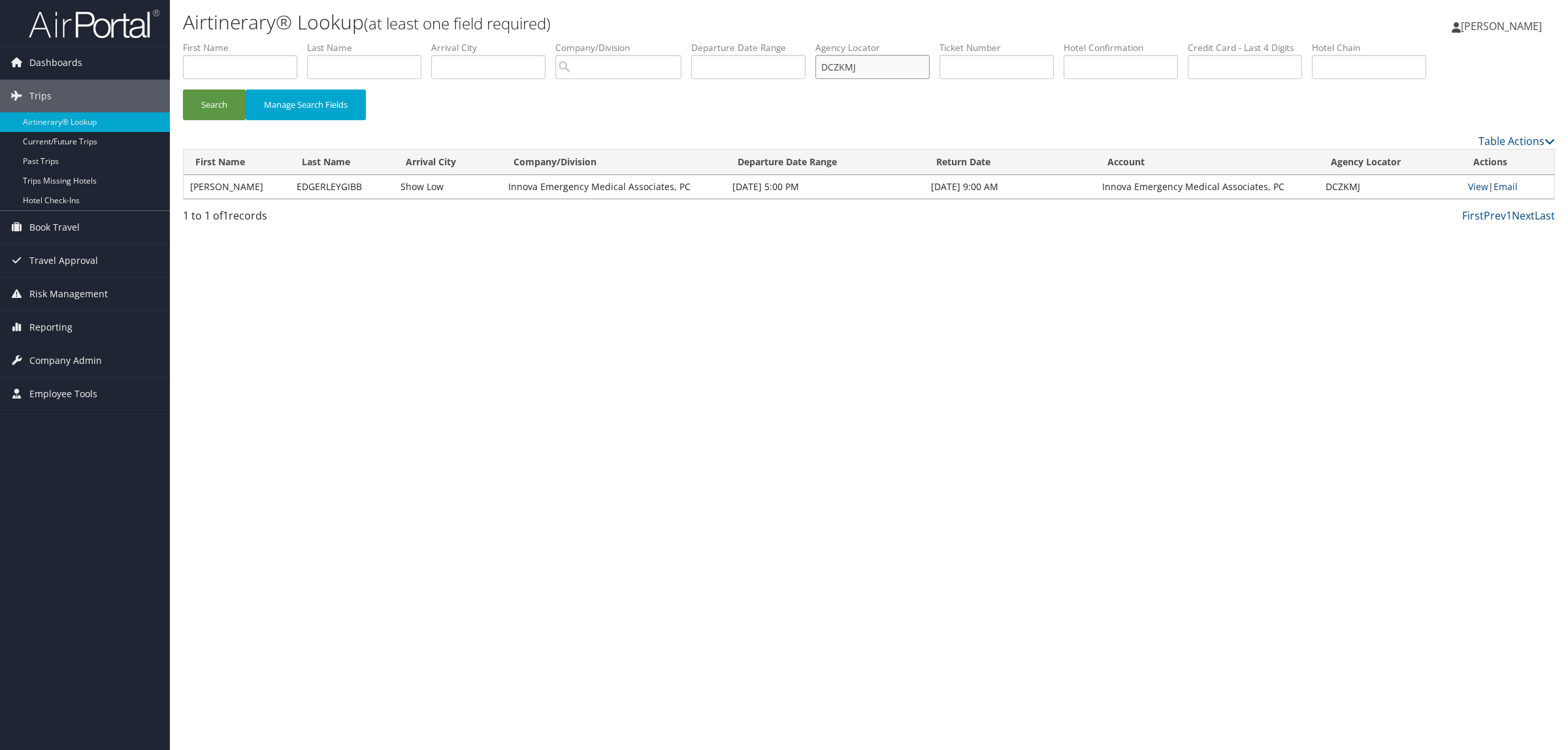
drag, startPoint x: 901, startPoint y: 63, endPoint x: 757, endPoint y: 52, distance: 144.4
click at [757, 41] on ul "First Name Last Name Departure City Arrival City Company/Division Airport/City …" at bounding box center [869, 41] width 1372 height 0
drag, startPoint x: 908, startPoint y: 52, endPoint x: 903, endPoint y: 62, distance: 11.2
click at [882, 69] on input "DCZKMJ" at bounding box center [872, 67] width 115 height 24
drag, startPoint x: 886, startPoint y: 66, endPoint x: 813, endPoint y: 64, distance: 73.0
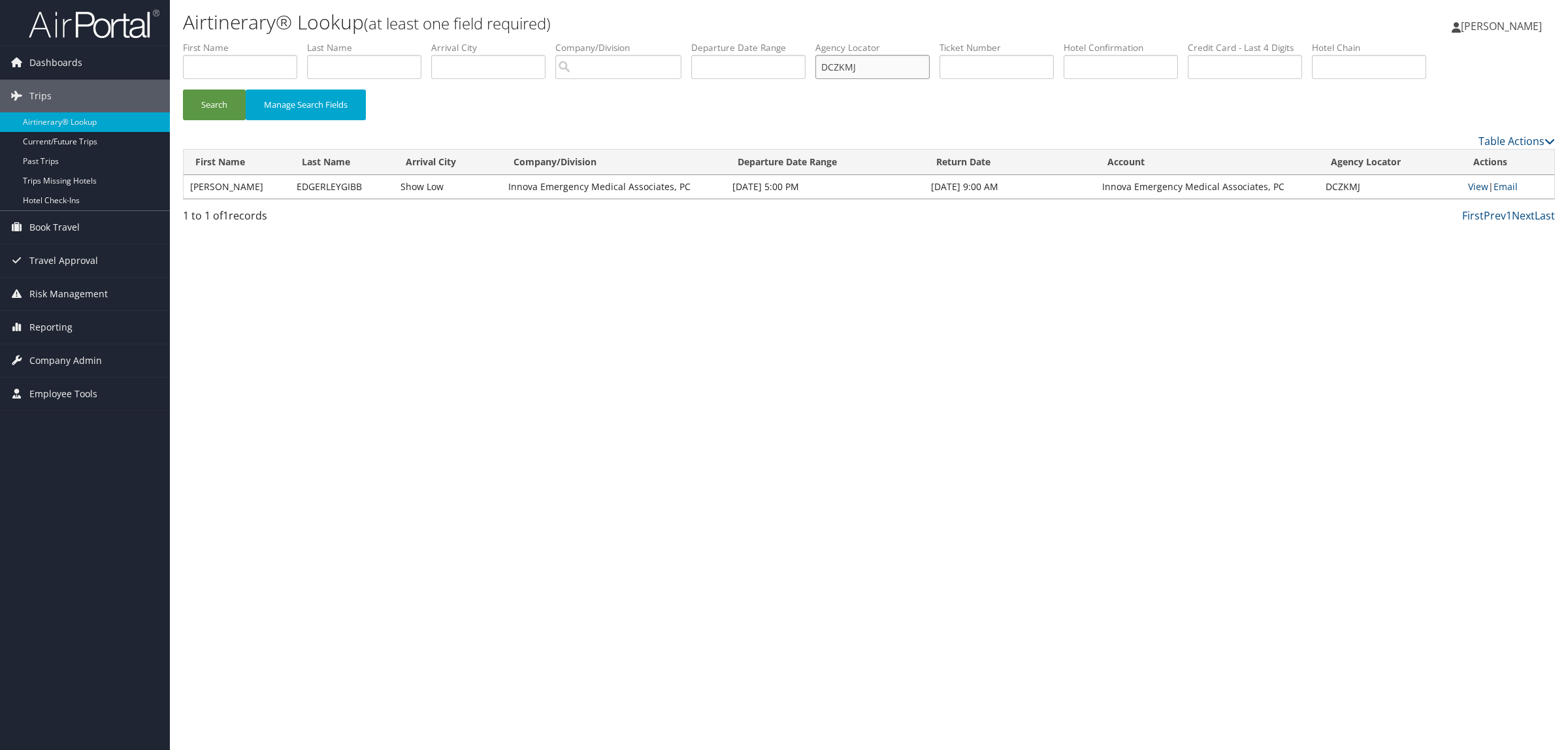
click at [813, 41] on ul "First Name Last Name Departure City Arrival City Company/Division Airport/City …" at bounding box center [869, 41] width 1372 height 0
paste input "6X4"
click at [218, 112] on button "Search" at bounding box center [214, 105] width 63 height 30
click at [1478, 190] on link "View" at bounding box center [1475, 186] width 21 height 13
drag, startPoint x: 883, startPoint y: 67, endPoint x: 658, endPoint y: 54, distance: 225.4
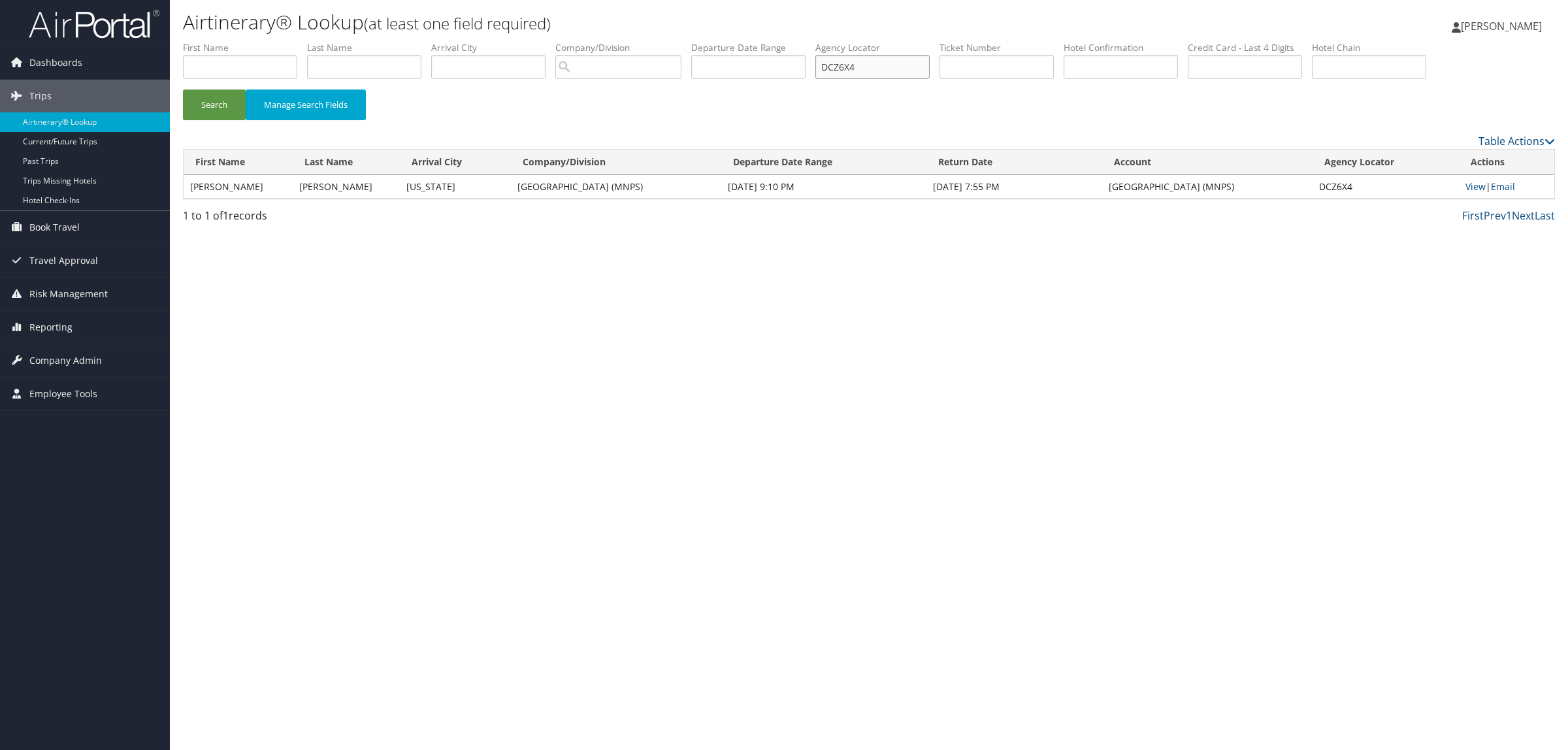
click at [691, 41] on ul "First Name Last Name Departure City Arrival City Company/Division Airport/City …" at bounding box center [869, 41] width 1372 height 0
paste input "KTVM"
click at [214, 115] on button "Search" at bounding box center [214, 105] width 63 height 30
drag, startPoint x: 900, startPoint y: 72, endPoint x: 662, endPoint y: 86, distance: 238.4
click at [662, 41] on ul "First Name Last Name Departure City Arrival City Company/Division Airport/City …" at bounding box center [869, 41] width 1372 height 0
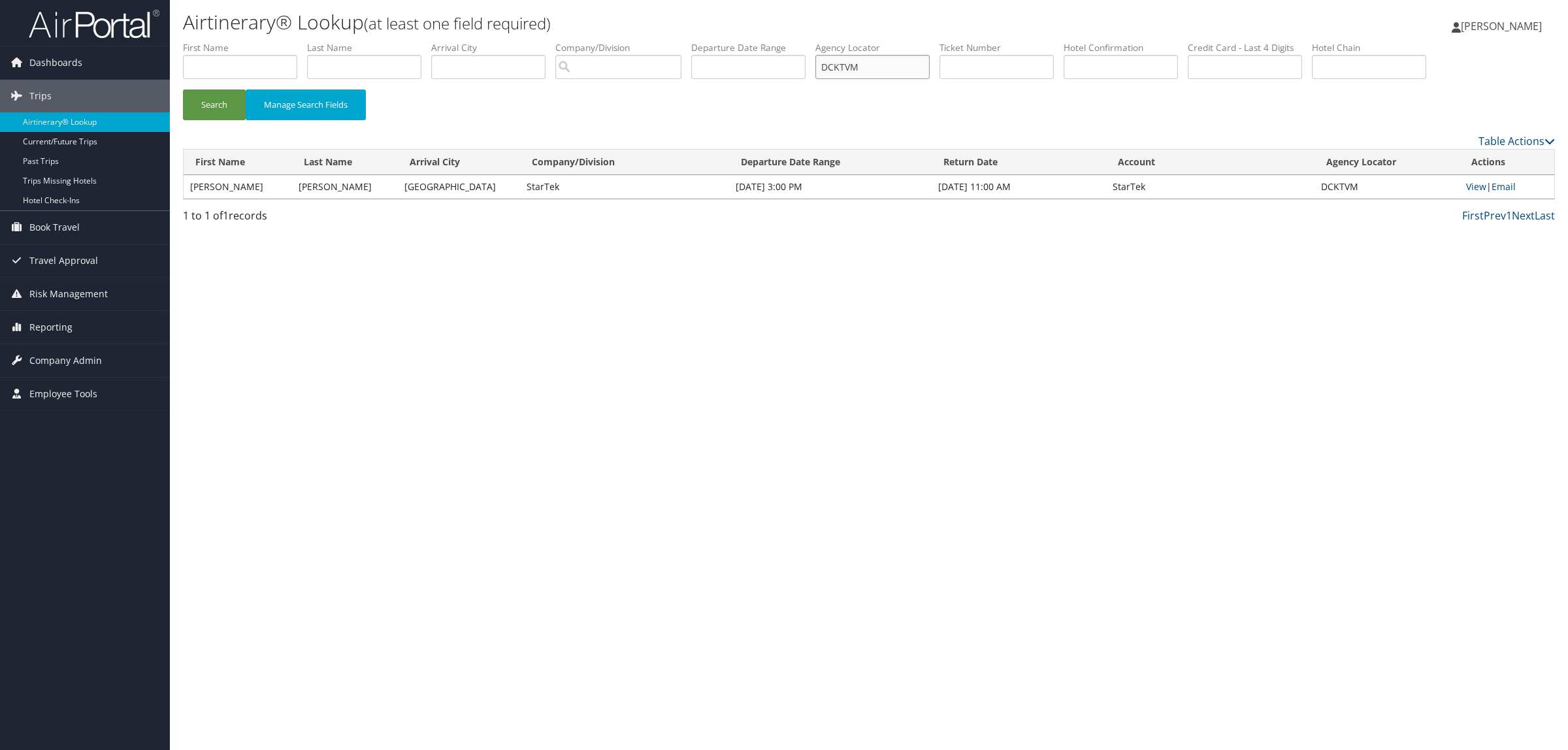
paste input "XJ9"
click at [201, 101] on button "Search" at bounding box center [214, 105] width 63 height 30
drag, startPoint x: 883, startPoint y: 64, endPoint x: 485, endPoint y: 111, distance: 400.8
click at [652, 41] on ul "First Name Last Name Departure City Arrival City Company/Division Airport/City …" at bounding box center [869, 41] width 1372 height 0
paste input "98QYT"
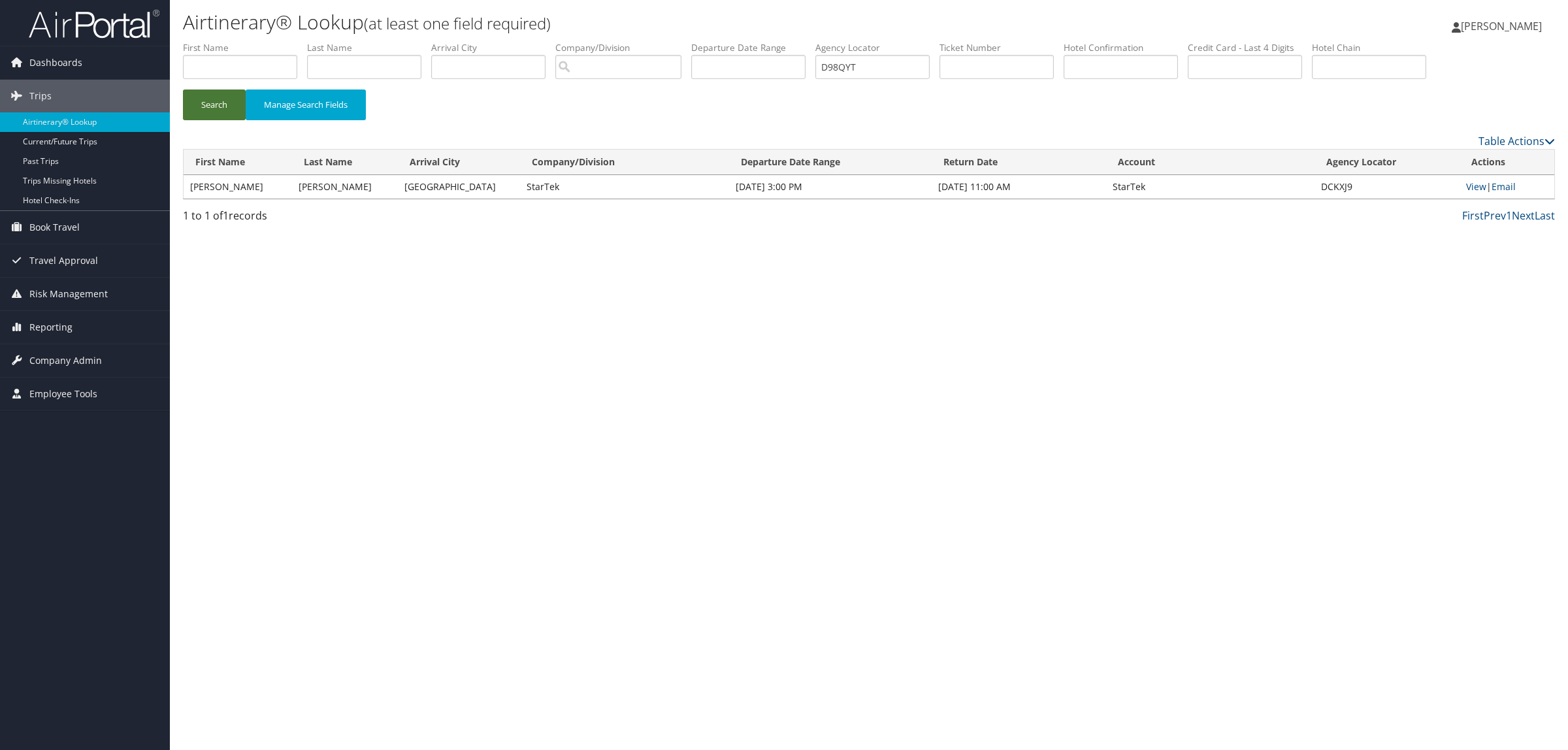
click at [207, 103] on button "Search" at bounding box center [214, 105] width 63 height 30
click at [210, 107] on button "Search" at bounding box center [214, 105] width 63 height 30
click at [1472, 188] on link "View" at bounding box center [1476, 186] width 21 height 13
drag, startPoint x: 877, startPoint y: 69, endPoint x: 822, endPoint y: 64, distance: 55.2
click at [822, 41] on ul "First Name Last Name Departure City Arrival City Company/Division Airport/City …" at bounding box center [869, 41] width 1372 height 0
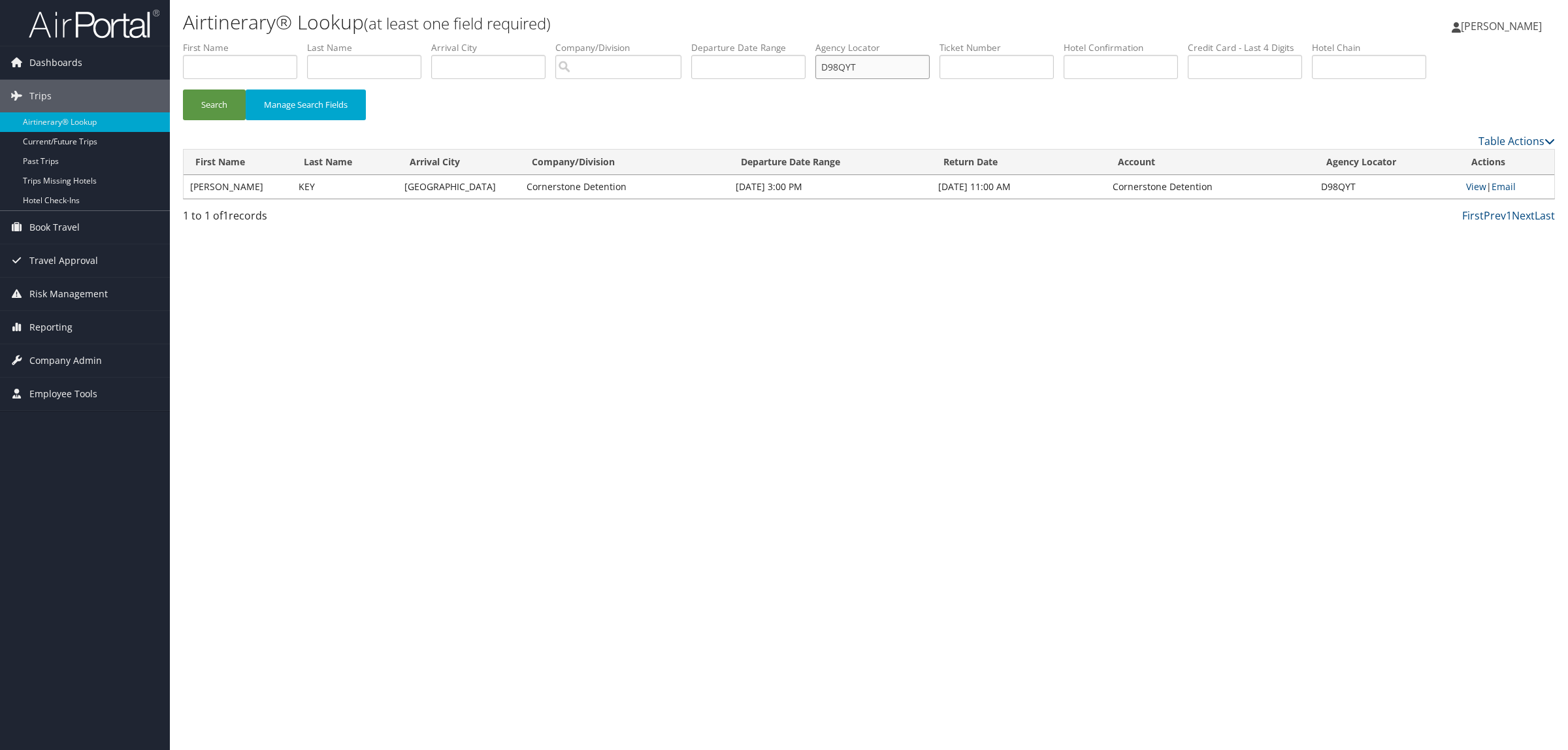
paste input "CY5CX"
type input "DCY5CX"
click at [220, 110] on button "Search" at bounding box center [214, 105] width 63 height 30
click at [1474, 187] on link "View" at bounding box center [1475, 186] width 21 height 13
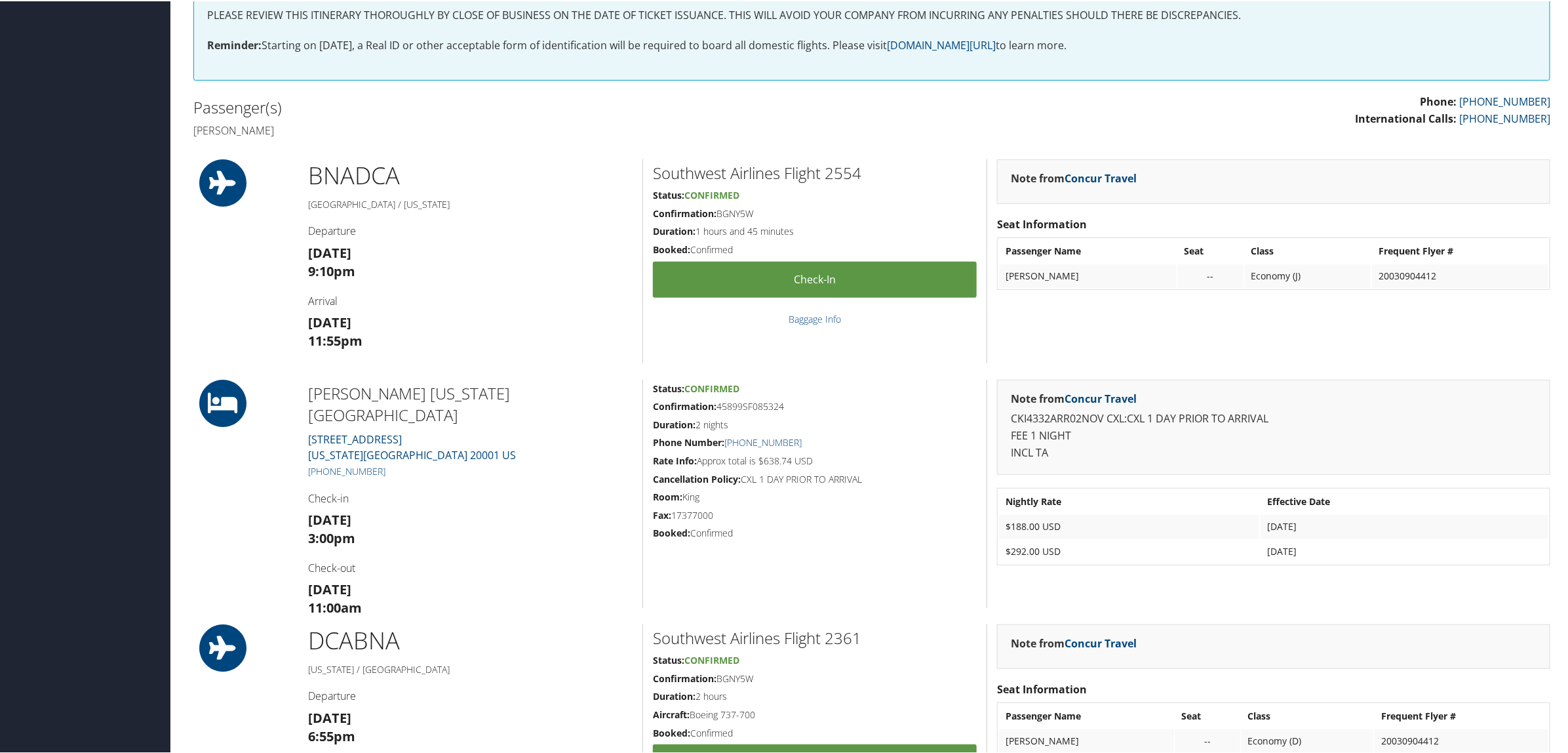
scroll to position [328, 0]
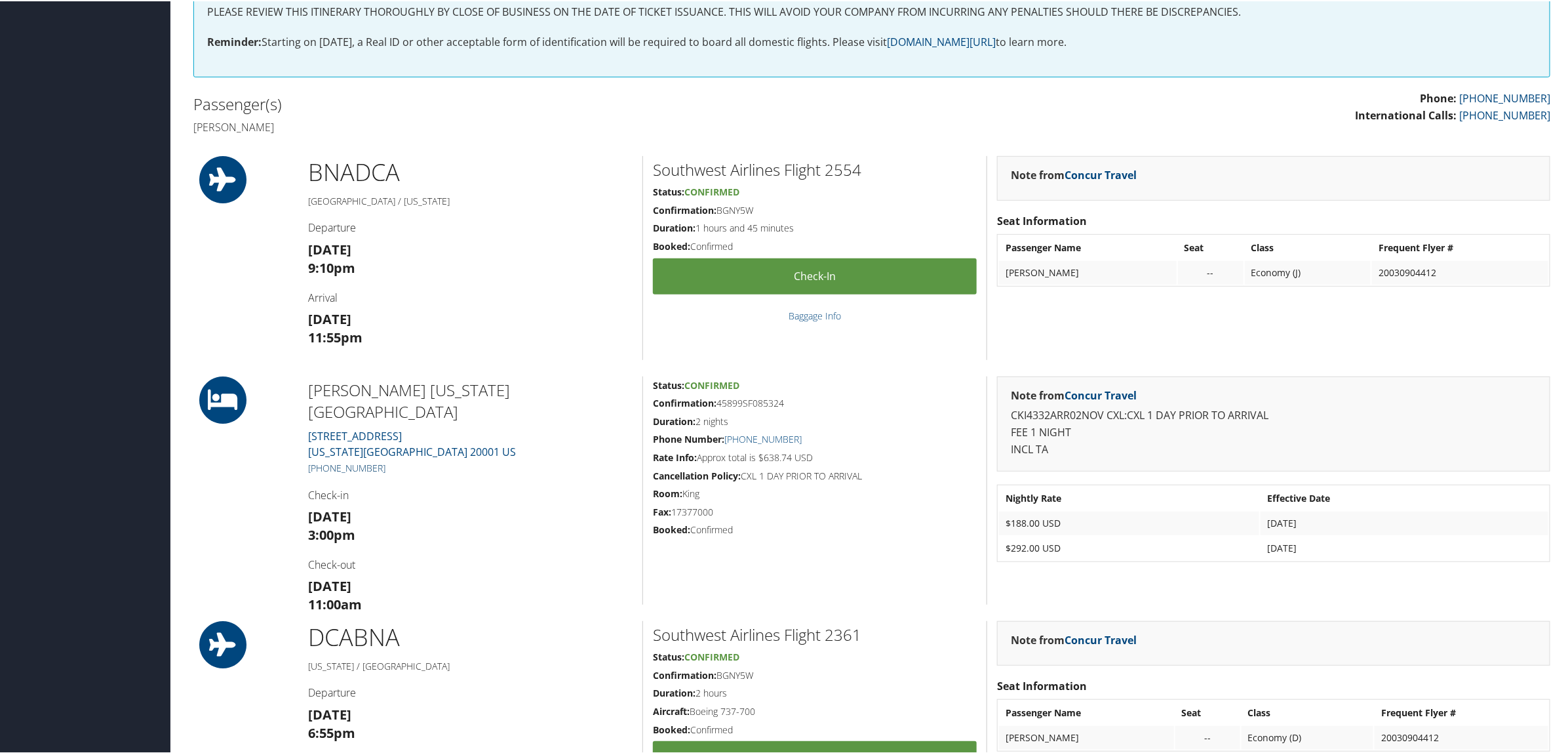
drag, startPoint x: 387, startPoint y: 444, endPoint x: 322, endPoint y: 443, distance: 65.0
click at [322, 461] on h5 "+1 (202) 737-7000" at bounding box center [470, 467] width 324 height 13
drag, startPoint x: 719, startPoint y: 408, endPoint x: 742, endPoint y: 404, distance: 23.3
click at [732, 404] on div "Status: Confirmed Confirmation: 45899SF085324 Duration: 2 nights Phone Number: …" at bounding box center [815, 488] width 344 height 228
click at [747, 404] on h5 "Confirmation: 45899SF085324" at bounding box center [815, 402] width 324 height 13
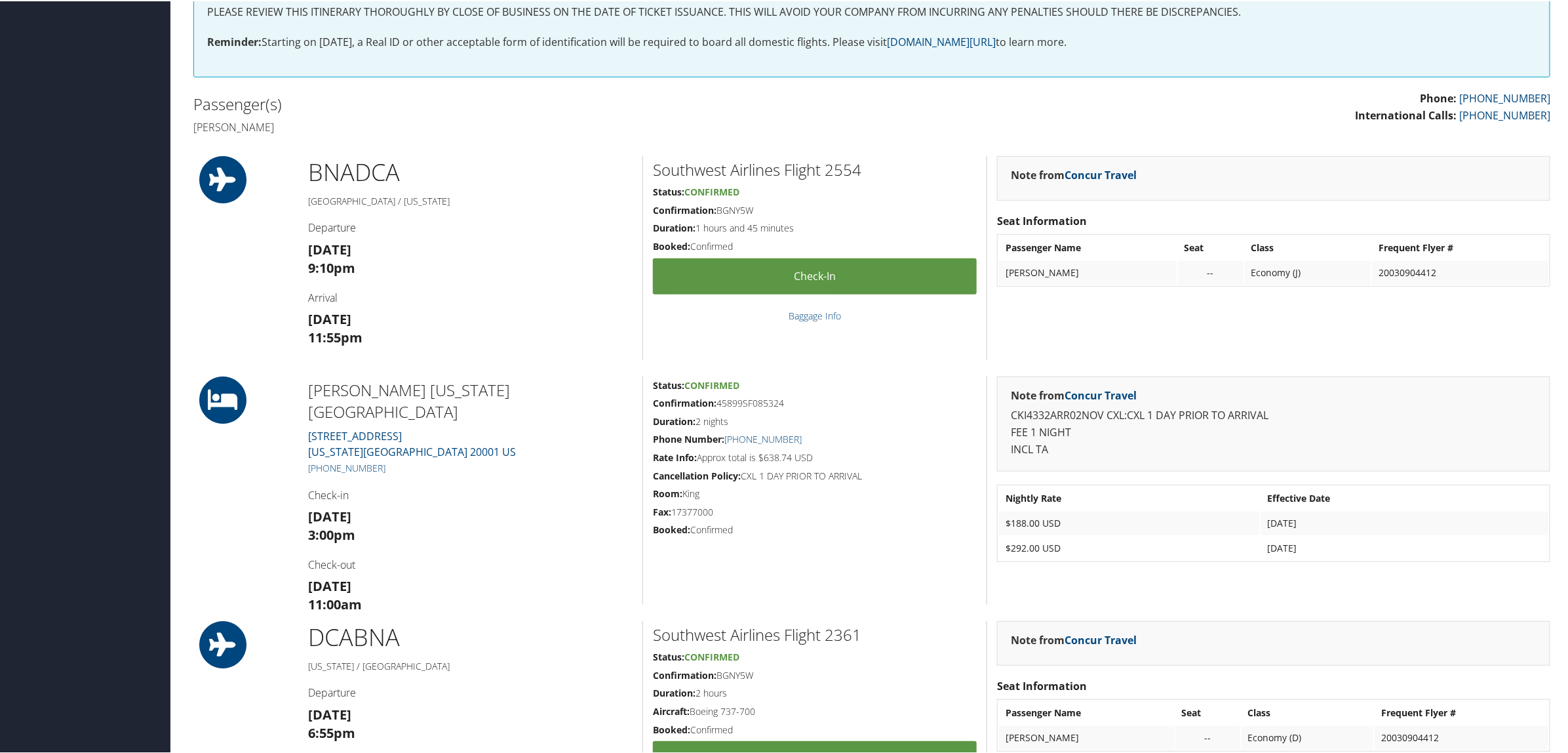
drag, startPoint x: 718, startPoint y: 402, endPoint x: 791, endPoint y: 401, distance: 73.0
click at [791, 401] on h5 "Confirmation: 45899SF085324" at bounding box center [815, 402] width 324 height 13
click at [801, 411] on div "Status: Confirmed Confirmation: 45899SF085324 Duration: 2 nights Phone Number: …" at bounding box center [815, 488] width 344 height 228
drag, startPoint x: 718, startPoint y: 398, endPoint x: 787, endPoint y: 404, distance: 69.3
click at [787, 404] on h5 "Confirmation: 45899SF085324" at bounding box center [815, 402] width 324 height 13
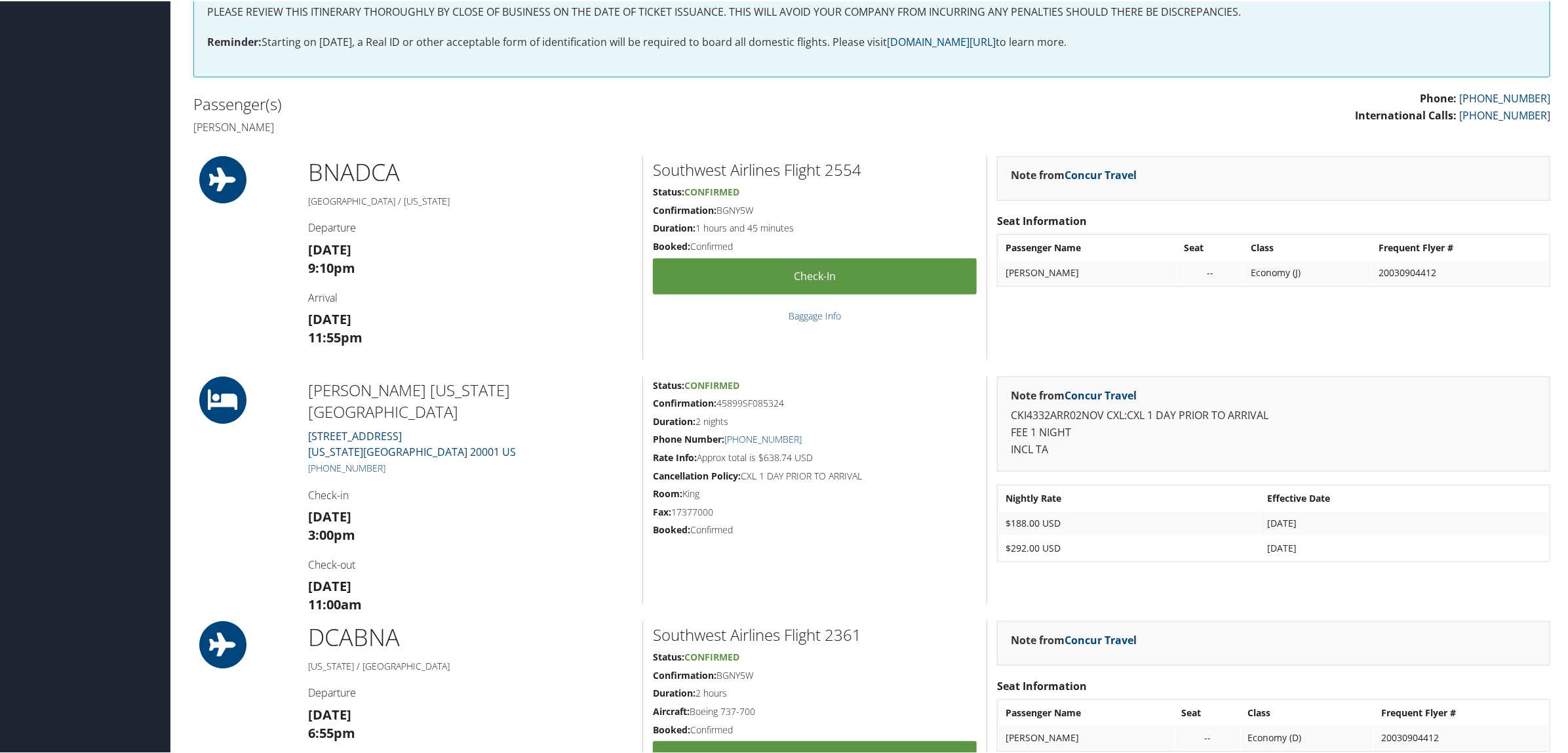
click at [803, 417] on h5 "Duration: 2 nights" at bounding box center [815, 421] width 324 height 13
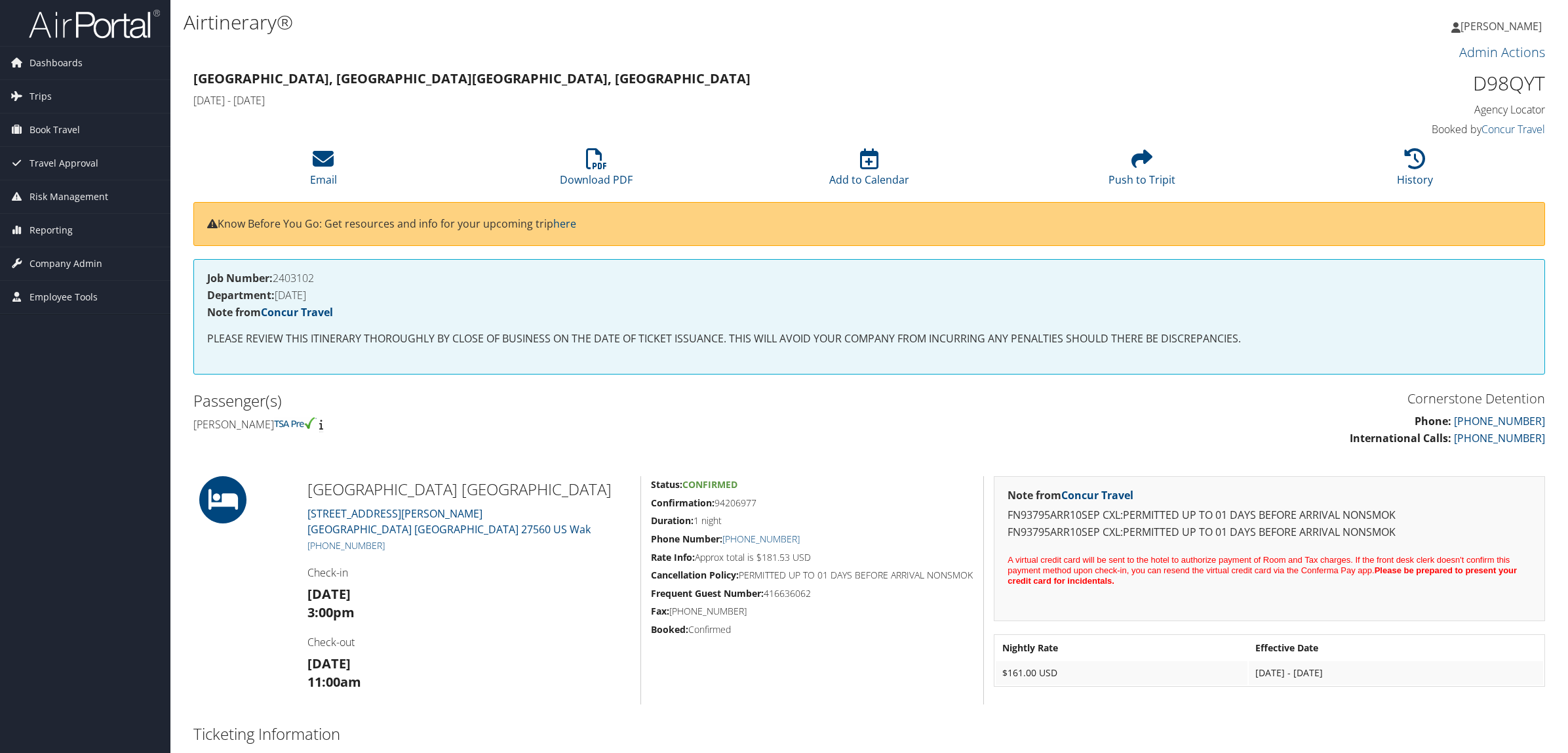
scroll to position [246, 0]
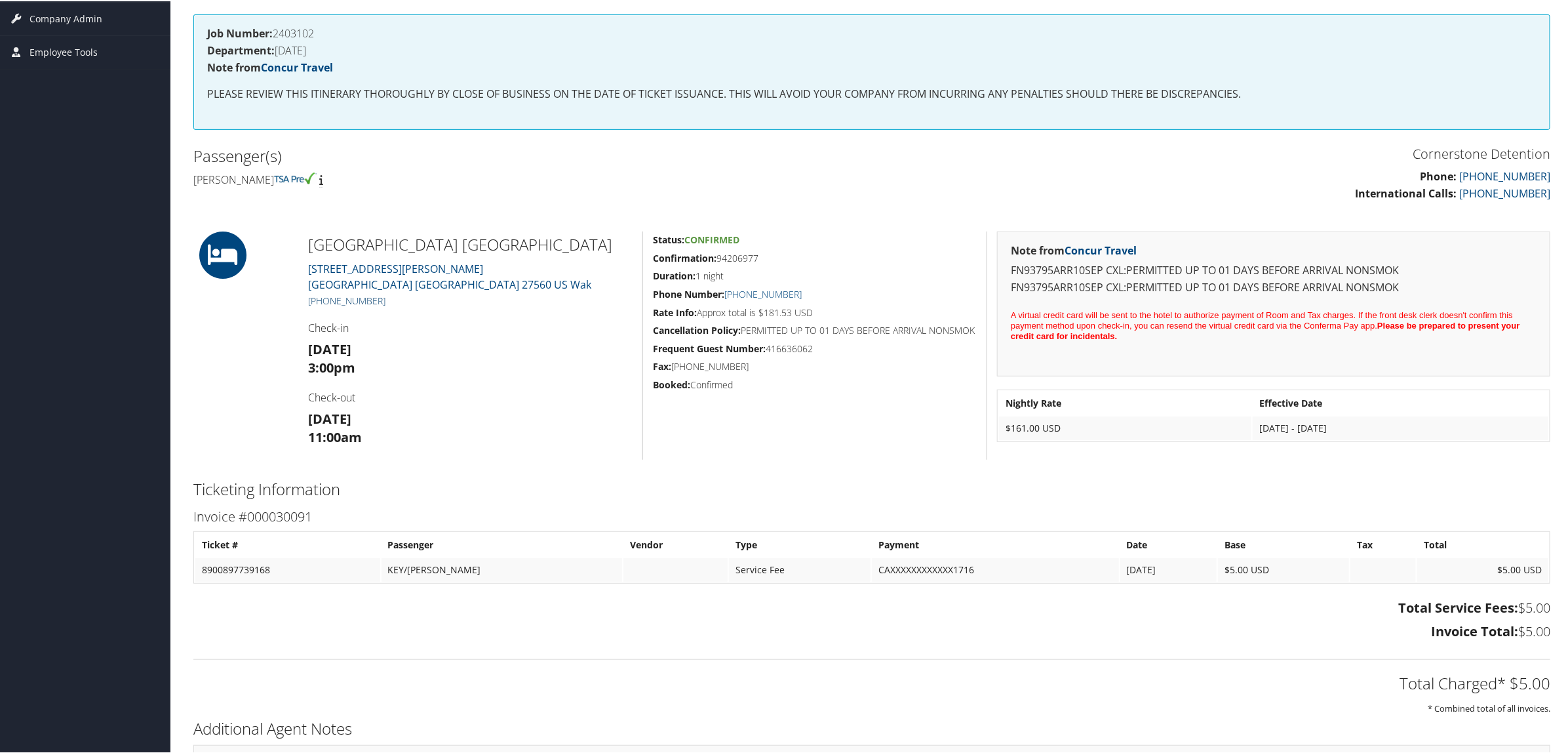
drag, startPoint x: 393, startPoint y: 297, endPoint x: 321, endPoint y: 296, distance: 72.0
click at [321, 296] on h5 "+1 (919) 468-2660" at bounding box center [470, 300] width 324 height 13
copy link "(919) 468-2660"
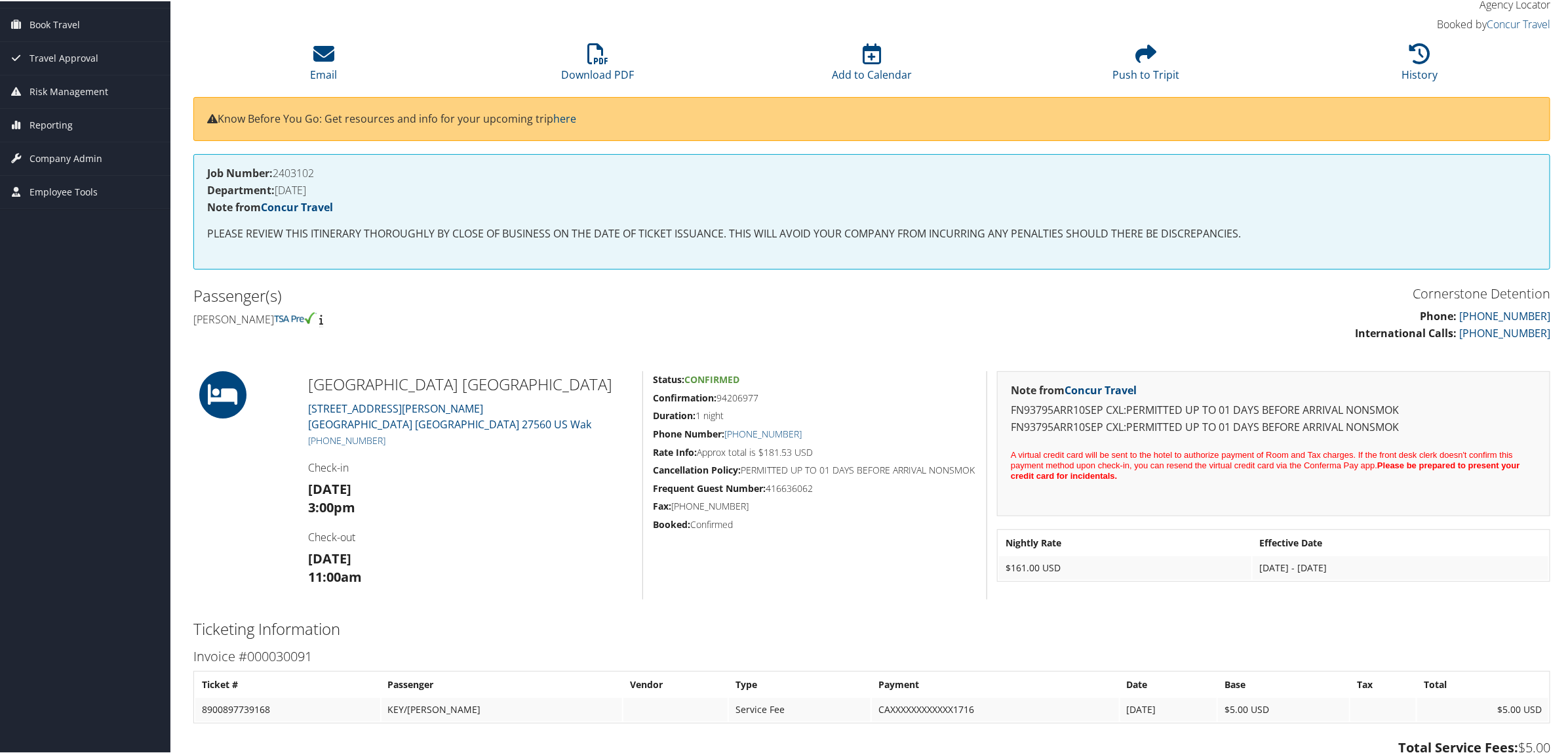
scroll to position [0, 0]
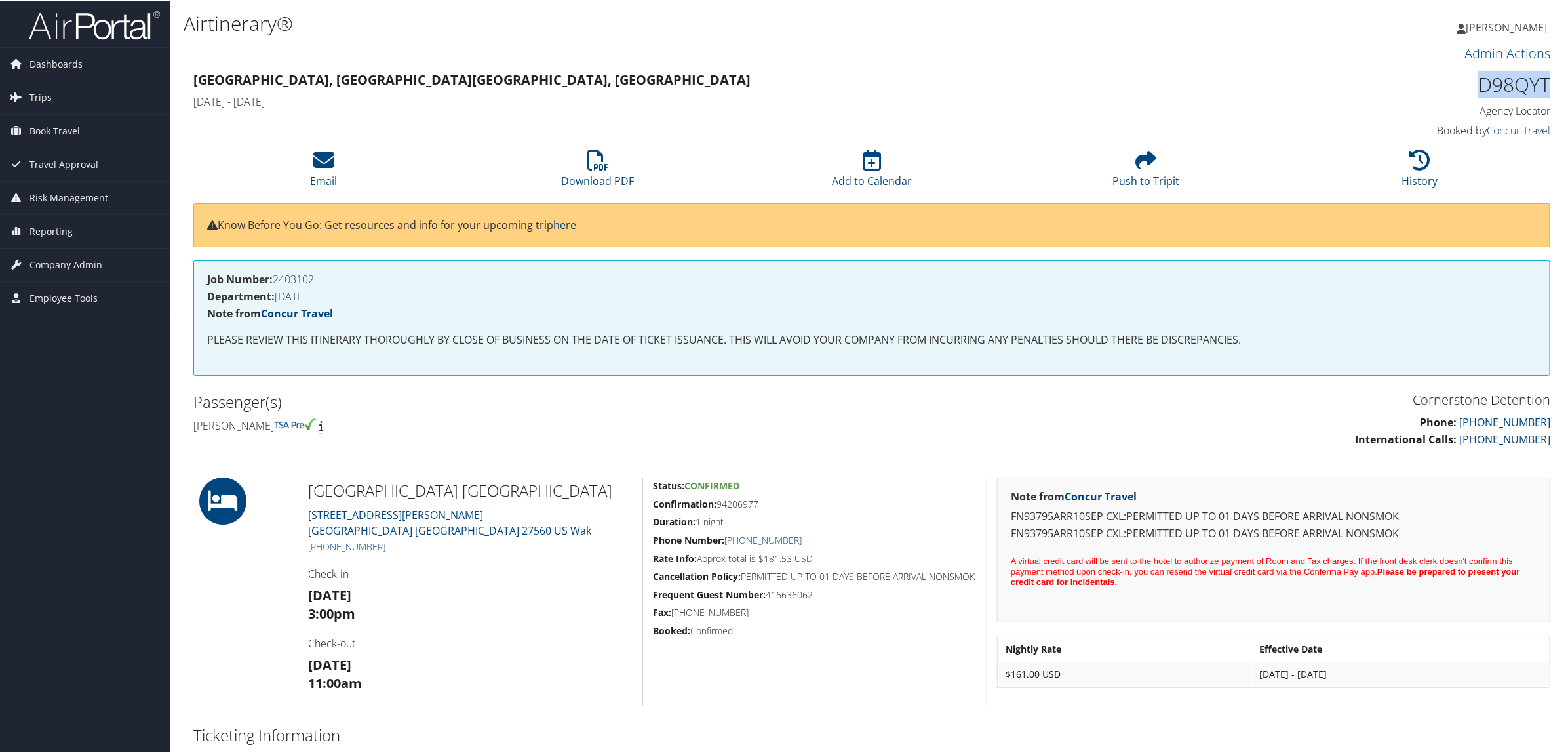
drag, startPoint x: 1474, startPoint y: 76, endPoint x: 1544, endPoint y: 80, distance: 70.1
click at [1544, 80] on h1 "D98QYT" at bounding box center [1388, 83] width 324 height 27
copy h1 "D98QYT"
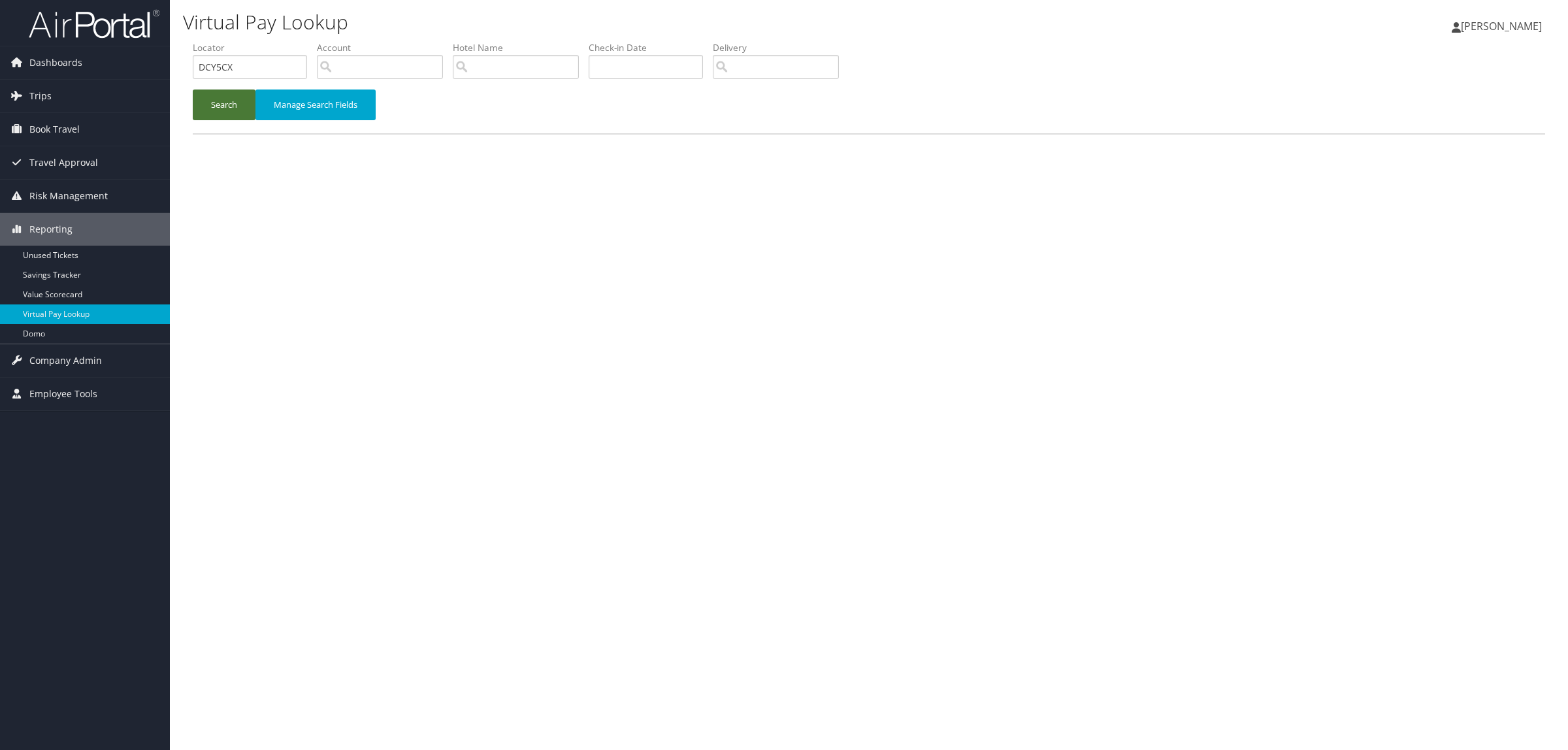
type input "DCY5CX"
click at [233, 97] on button "Search" at bounding box center [224, 105] width 63 height 30
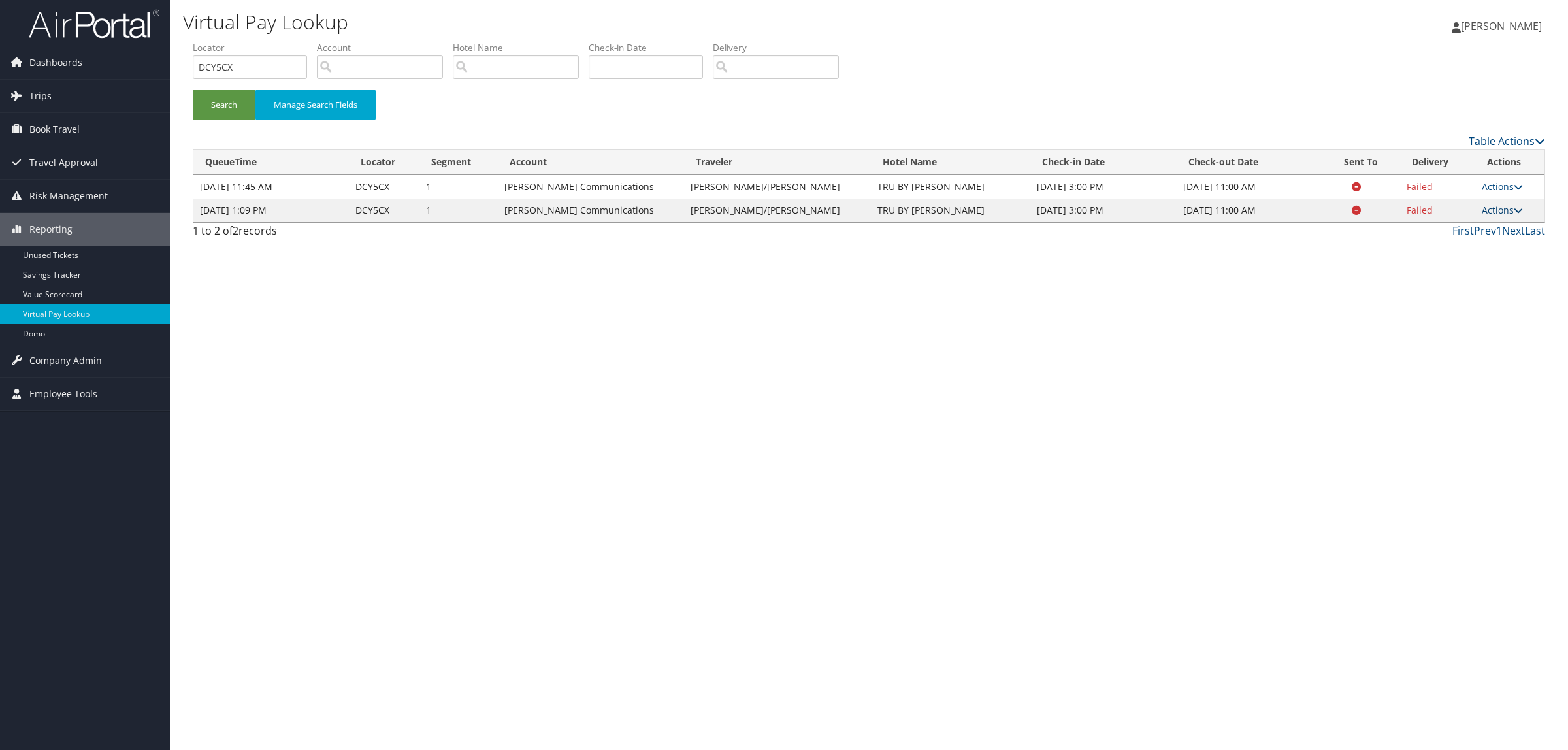
click at [1491, 210] on link "Actions" at bounding box center [1502, 210] width 41 height 13
click at [1454, 245] on link "Logs" at bounding box center [1473, 252] width 82 height 23
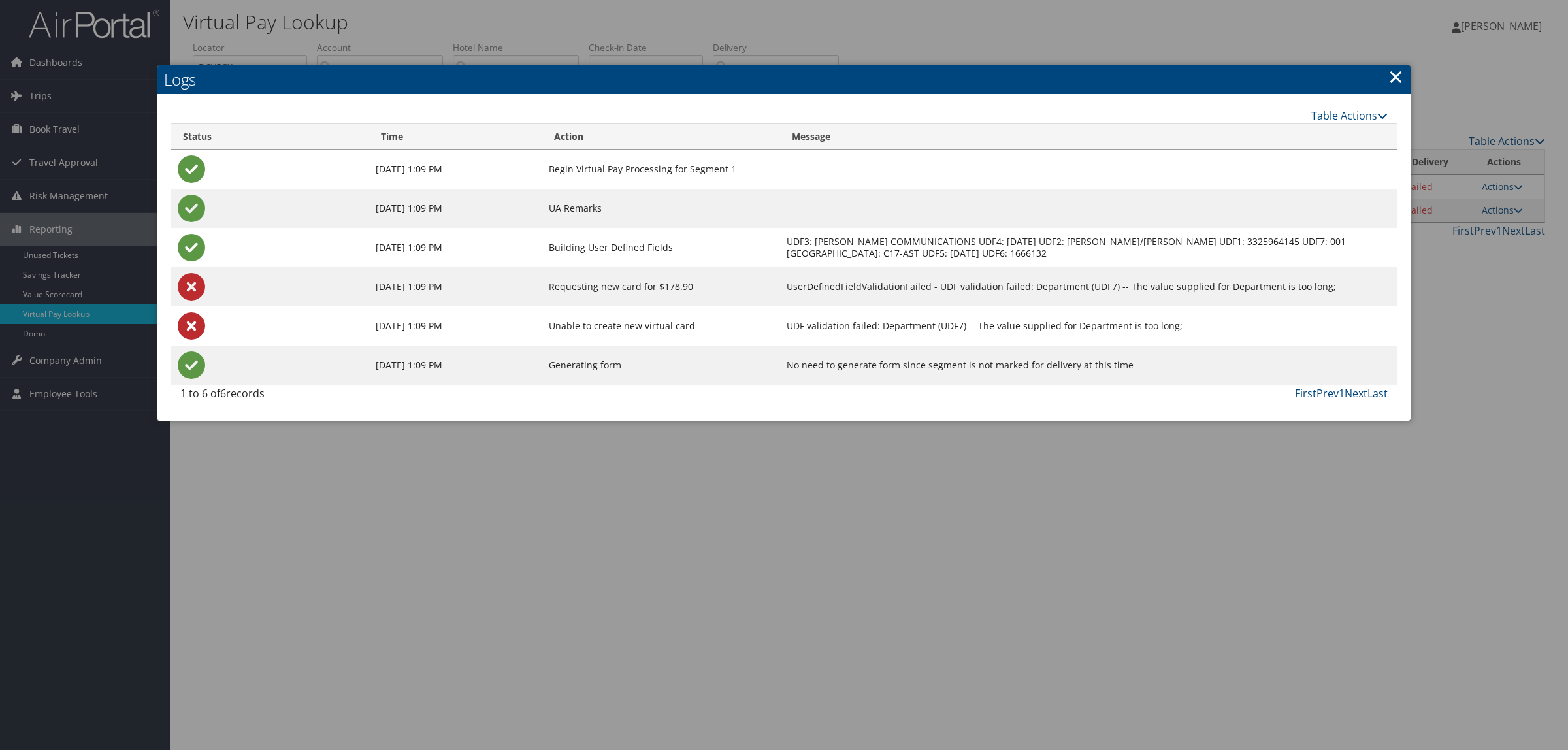
click at [1399, 77] on link "×" at bounding box center [1396, 76] width 15 height 26
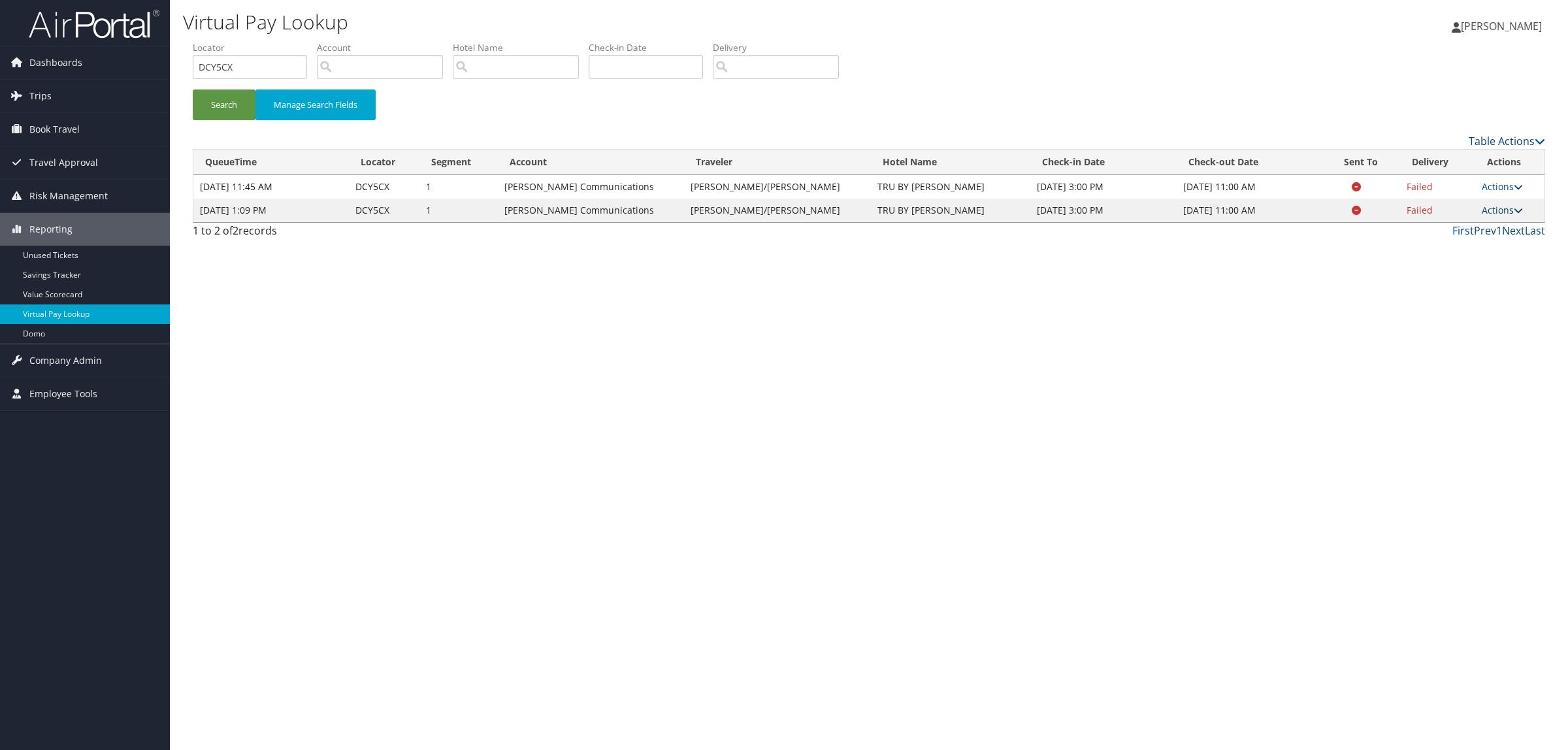
click at [1506, 209] on link "Actions" at bounding box center [1502, 210] width 41 height 13
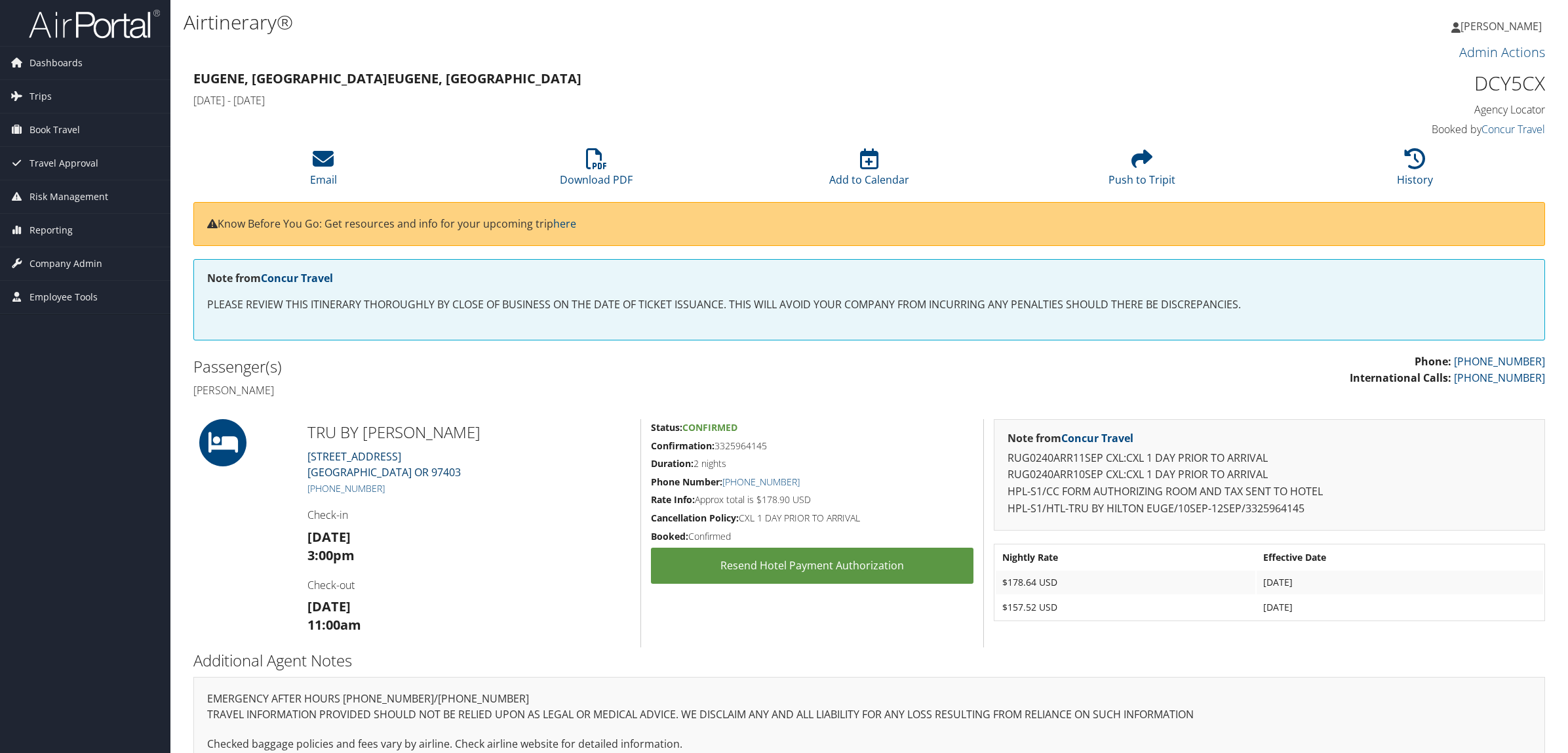
scroll to position [56, 0]
